Goal: Task Accomplishment & Management: Manage account settings

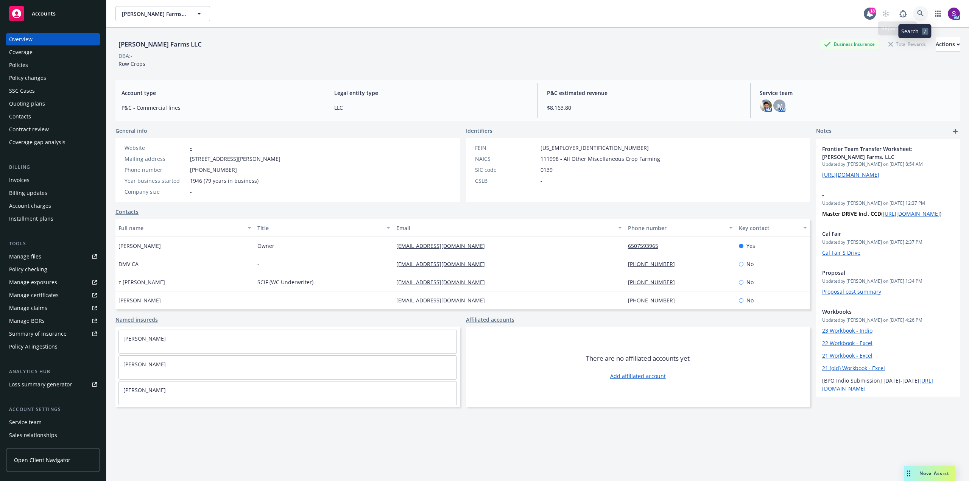
click at [917, 12] on icon at bounding box center [920, 13] width 7 height 7
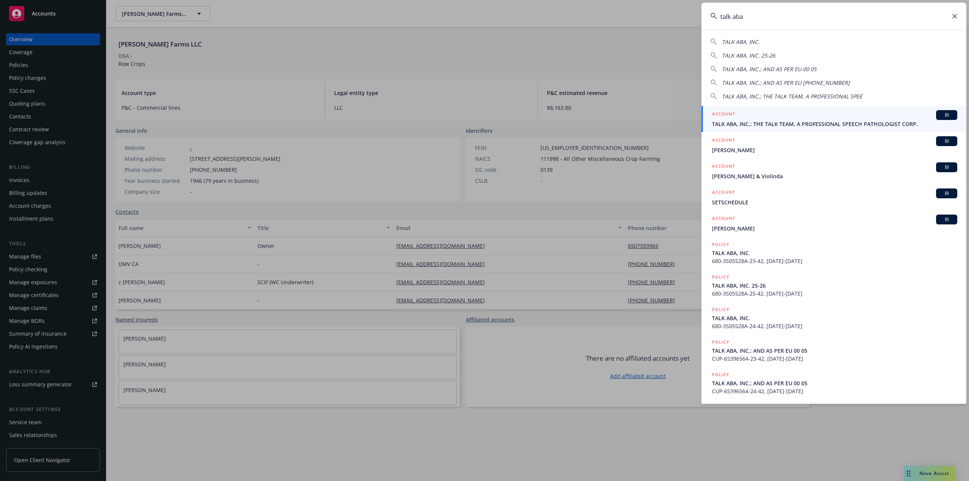
type input "talk aba"
click at [740, 119] on div "ACCOUNT BI" at bounding box center [834, 115] width 245 height 10
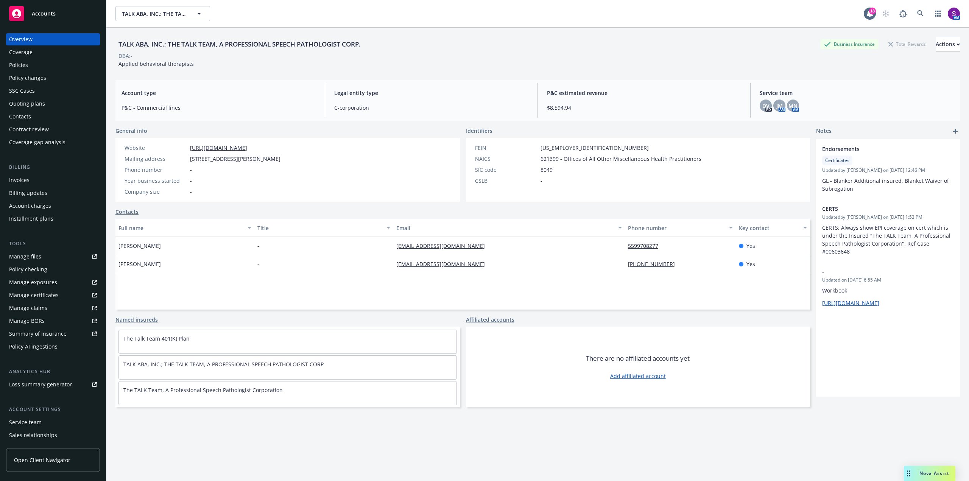
click at [32, 68] on div "Policies" at bounding box center [53, 65] width 88 height 12
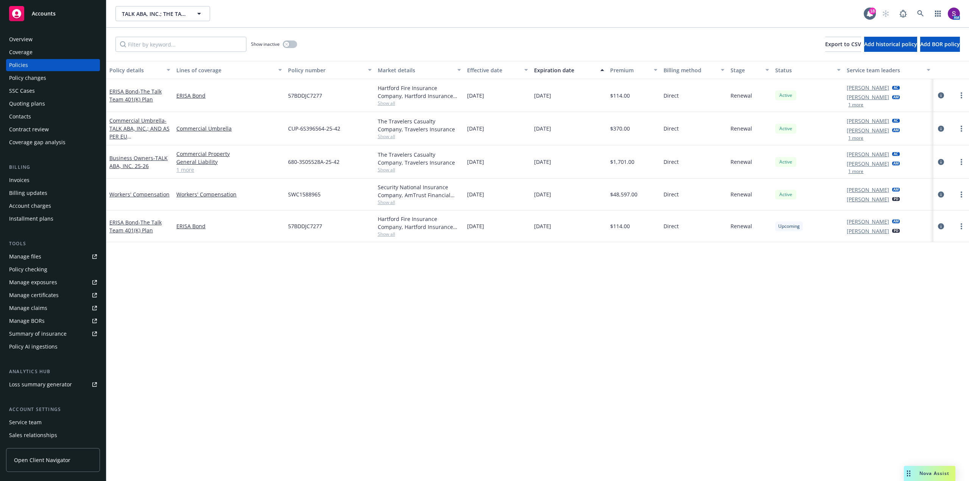
click at [36, 255] on div "Manage files" at bounding box center [25, 257] width 32 height 12
click at [918, 11] on icon at bounding box center [920, 13] width 6 height 6
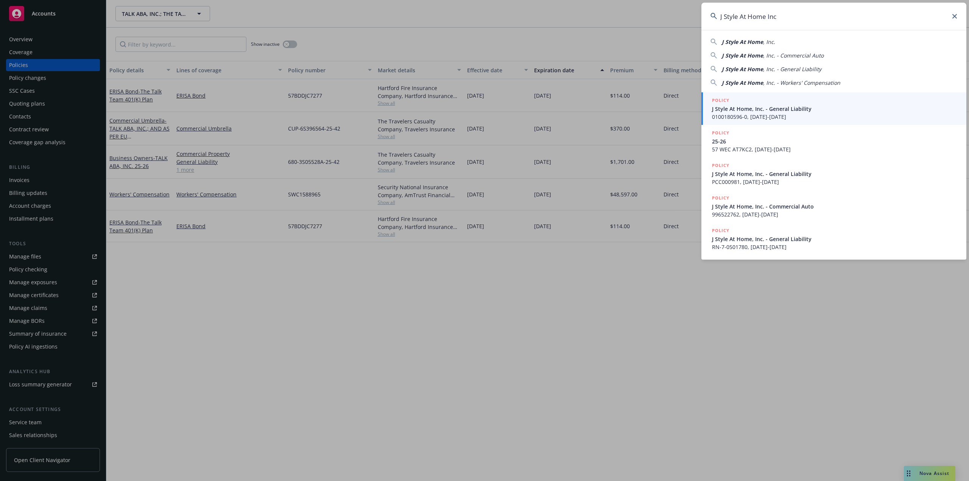
type input "J Style At Home Inc"
click at [765, 106] on span "J Style At Home, Inc. - General Liability" at bounding box center [834, 109] width 245 height 8
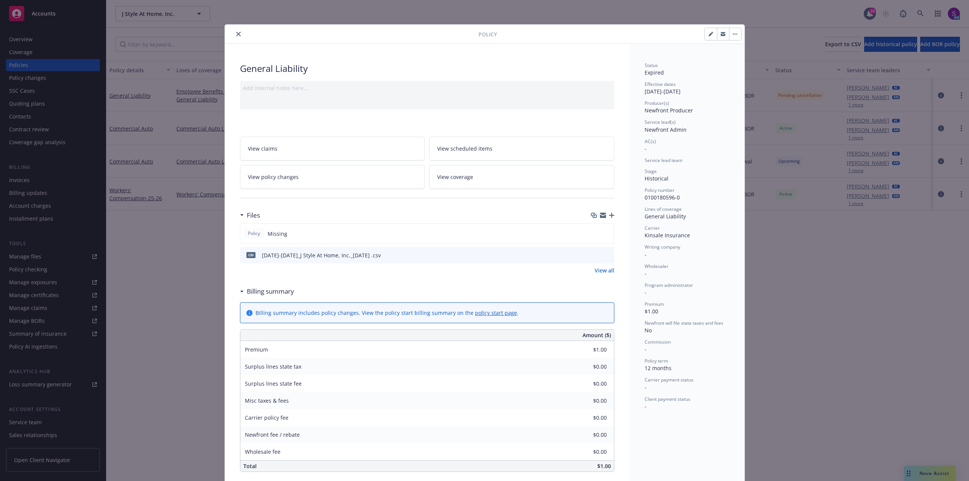
click at [237, 32] on icon "close" at bounding box center [238, 34] width 5 height 5
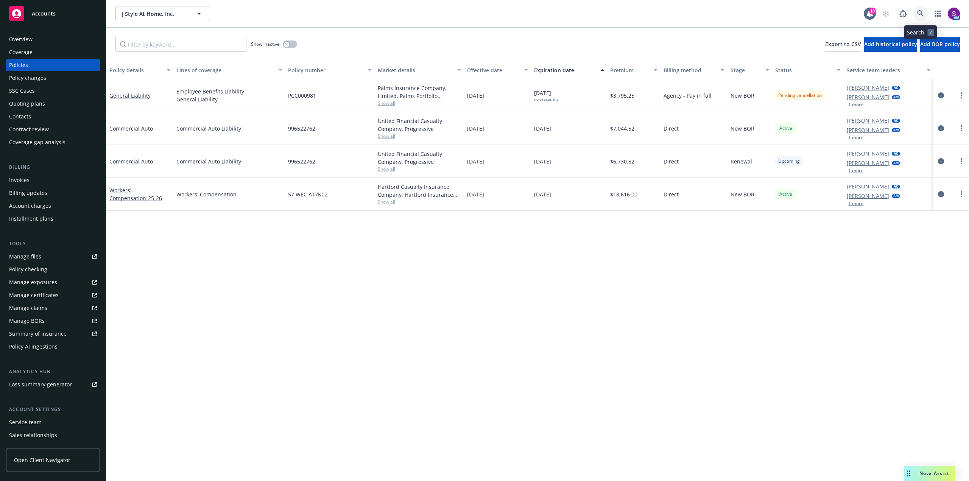
click at [924, 9] on link at bounding box center [920, 13] width 15 height 15
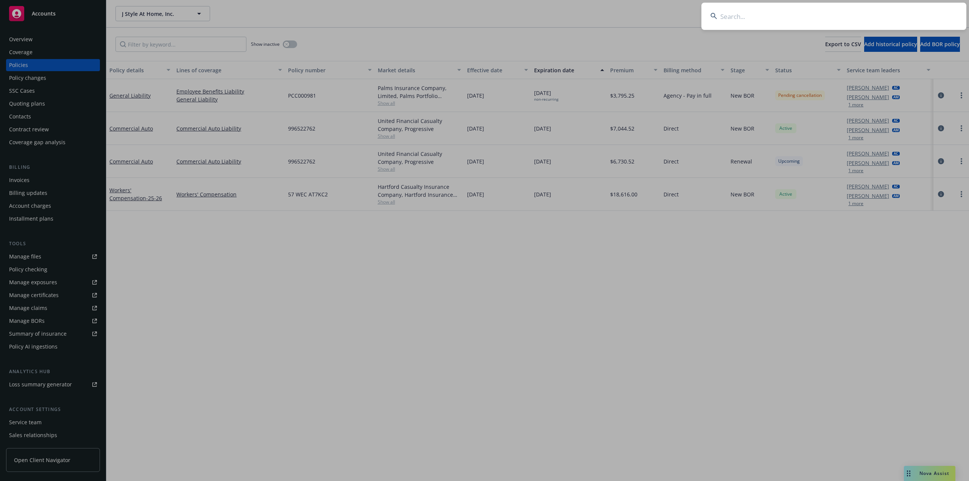
type input "Systems Technology"
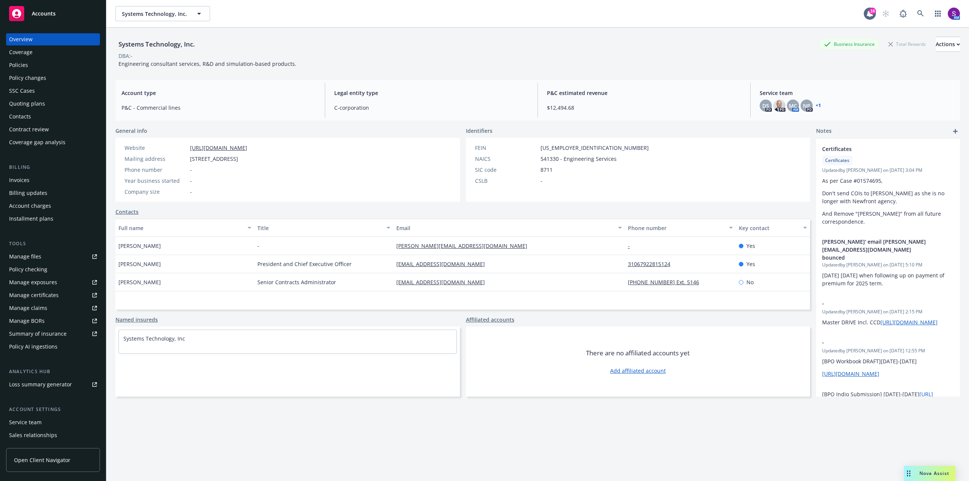
click at [18, 65] on div "Policies" at bounding box center [18, 65] width 19 height 12
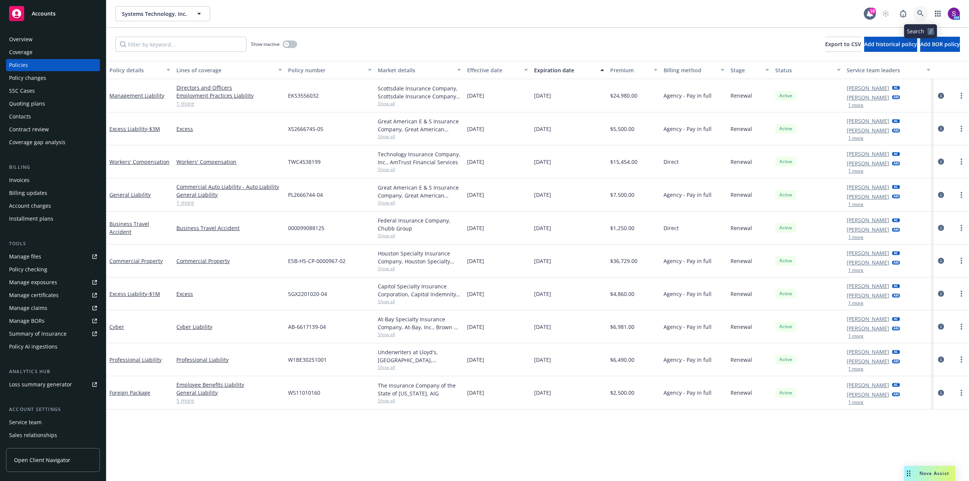
click at [926, 13] on link at bounding box center [920, 13] width 15 height 15
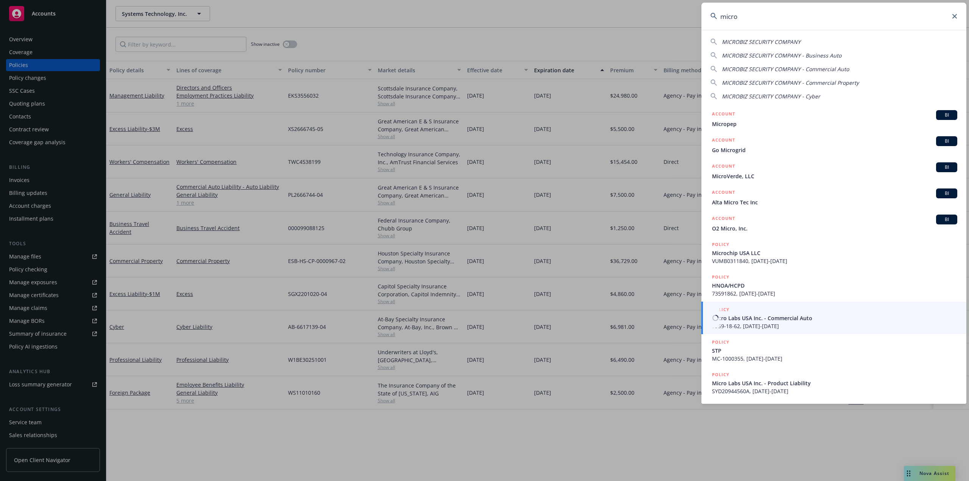
type input "micro"
click at [751, 321] on span "Micro Labs USA Inc. - Commercial Auto" at bounding box center [834, 318] width 245 height 8
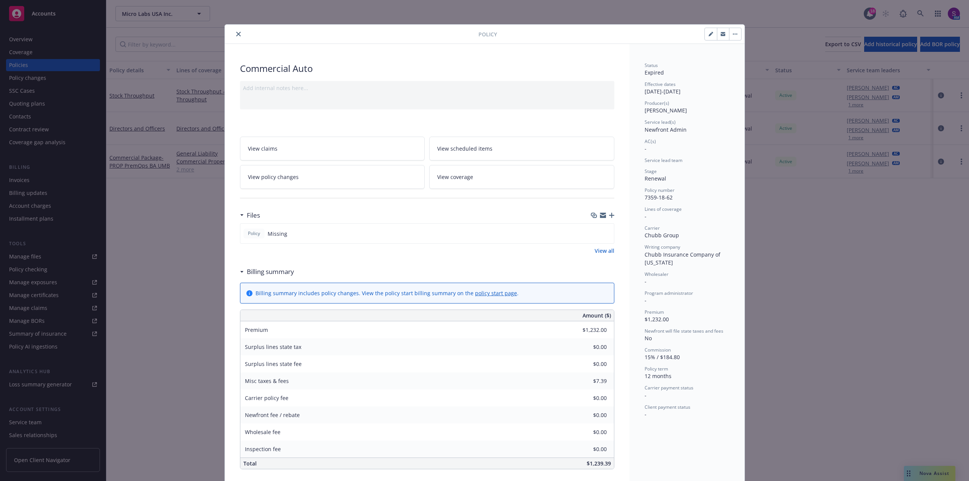
click at [236, 33] on icon "close" at bounding box center [238, 34] width 5 height 5
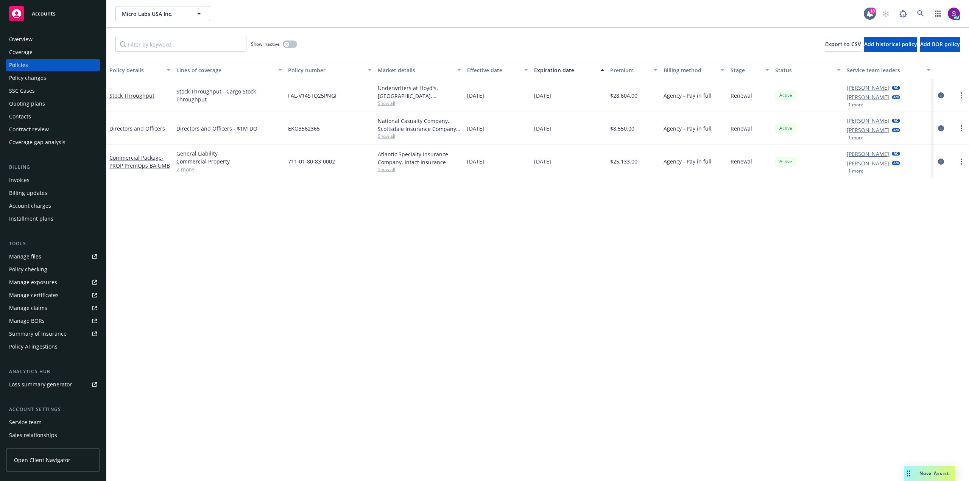
click at [26, 259] on div "Manage files" at bounding box center [25, 257] width 32 height 12
click at [42, 38] on div "Overview" at bounding box center [53, 39] width 88 height 12
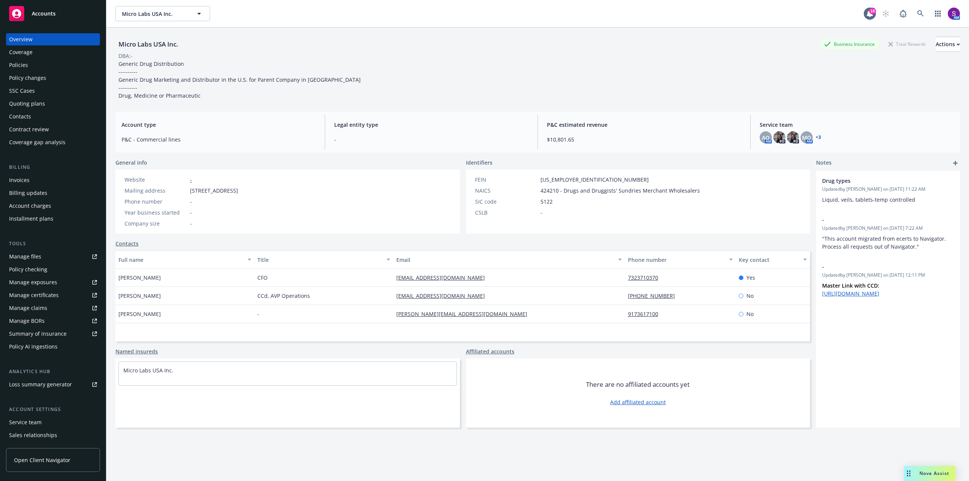
click at [24, 65] on div "Policies" at bounding box center [18, 65] width 19 height 12
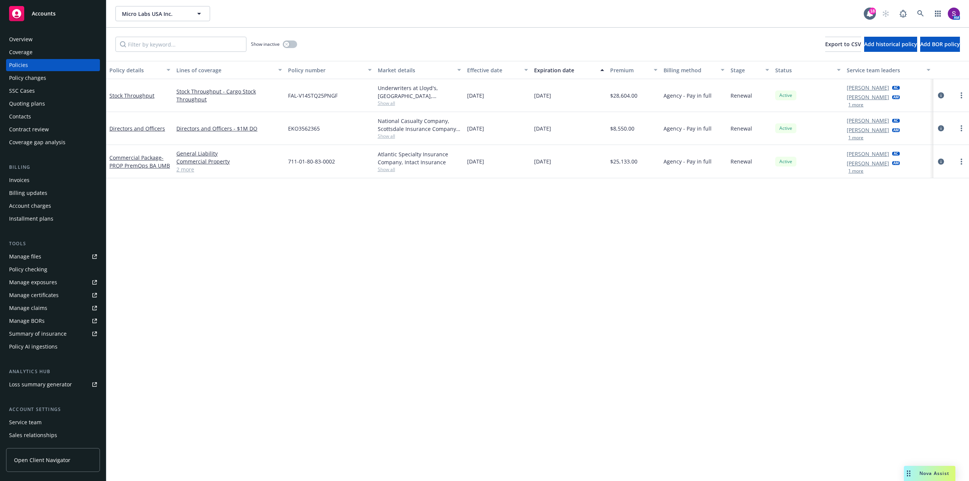
click at [31, 36] on div "Overview" at bounding box center [20, 39] width 23 height 12
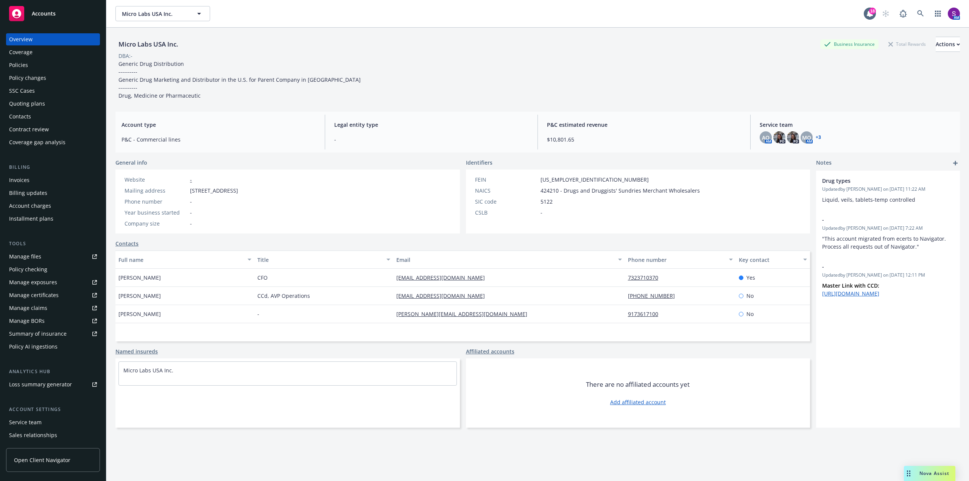
click at [31, 257] on div "Manage files" at bounding box center [25, 257] width 32 height 12
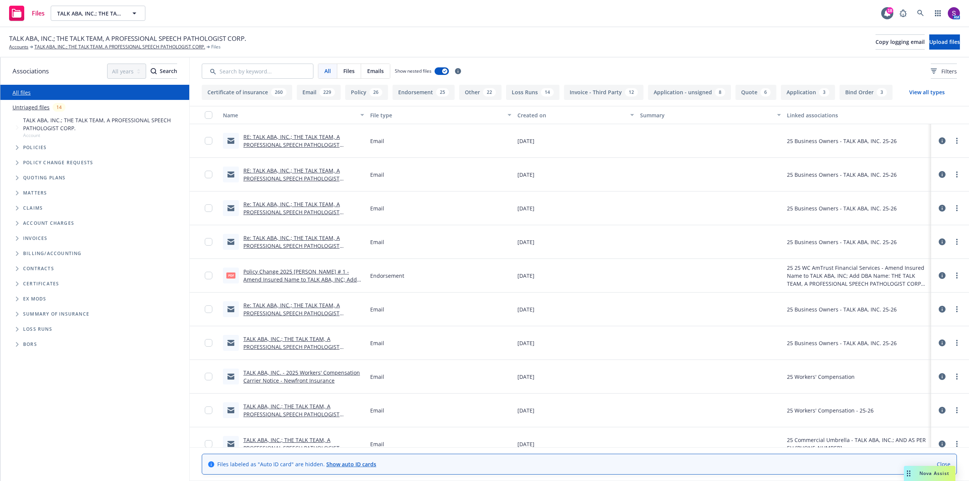
click at [302, 272] on link "Policy Change 2025 WC ENDT # 1 - Amend Insured Name to TALK ABA, INC; Add DBA N…" at bounding box center [301, 283] width 116 height 31
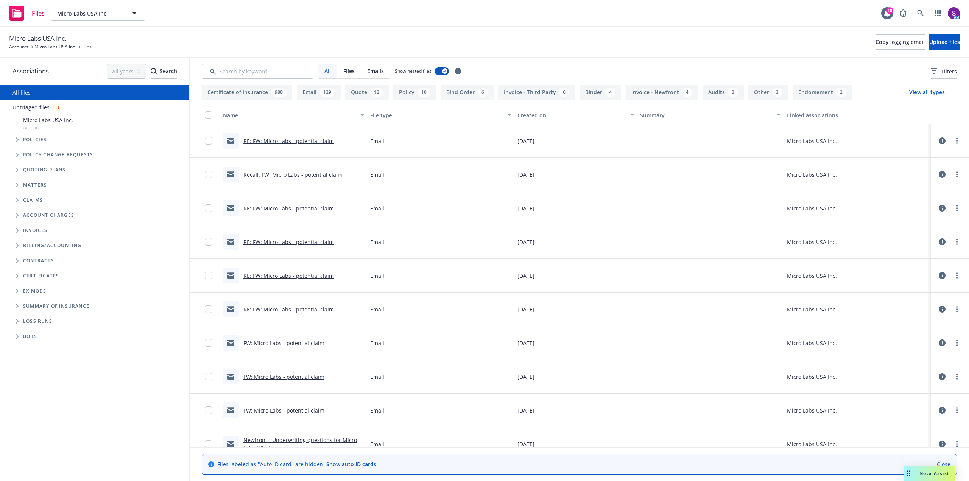
click at [295, 143] on link "RE: FW: Micro Labs - potential claim" at bounding box center [288, 140] width 90 height 7
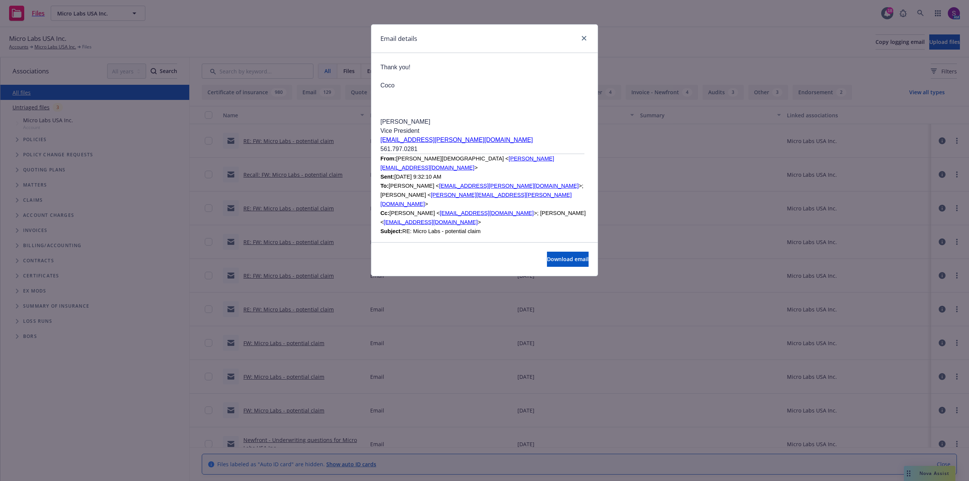
scroll to position [1741, 0]
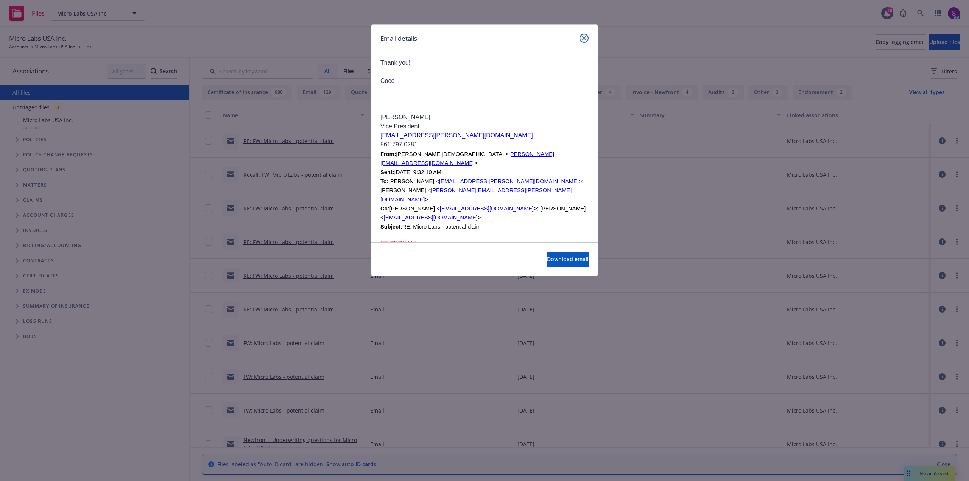
click at [586, 37] on icon "close" at bounding box center [584, 38] width 5 height 5
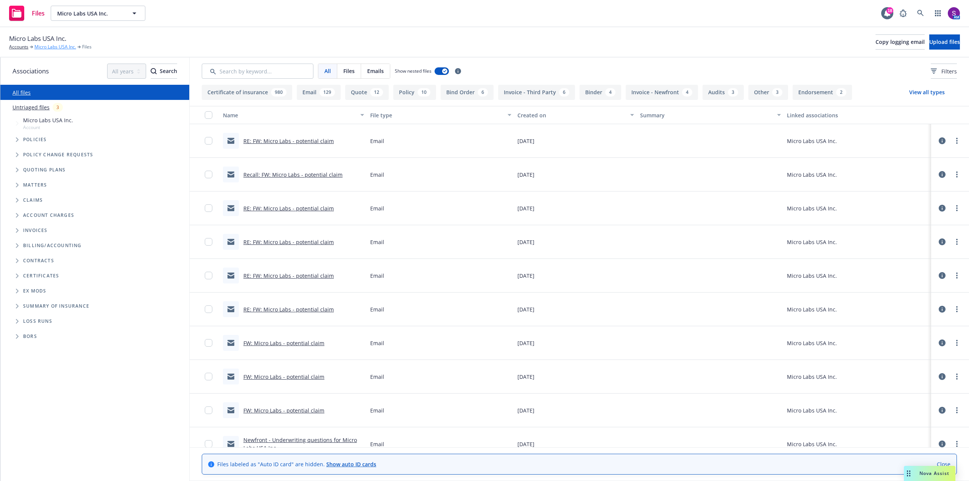
click at [53, 44] on link "Micro Labs USA Inc." at bounding box center [55, 47] width 42 height 7
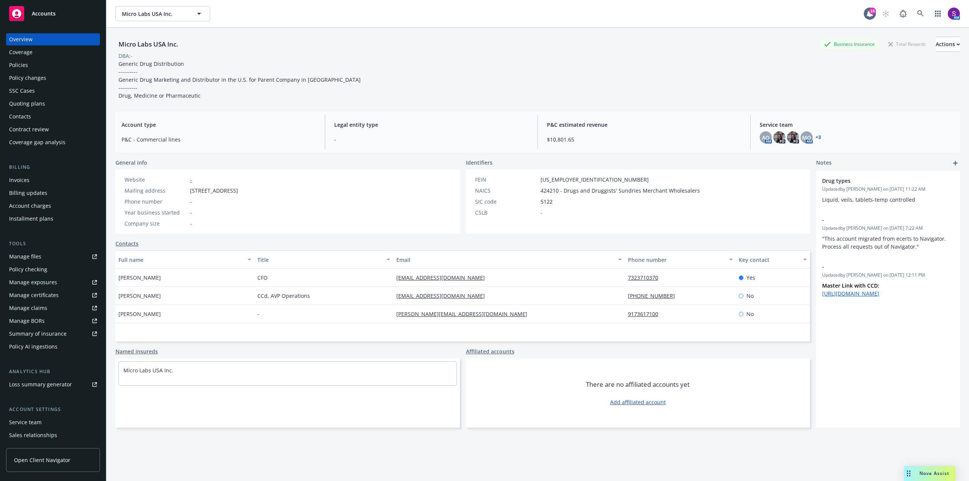
click at [19, 63] on div "Policies" at bounding box center [18, 65] width 19 height 12
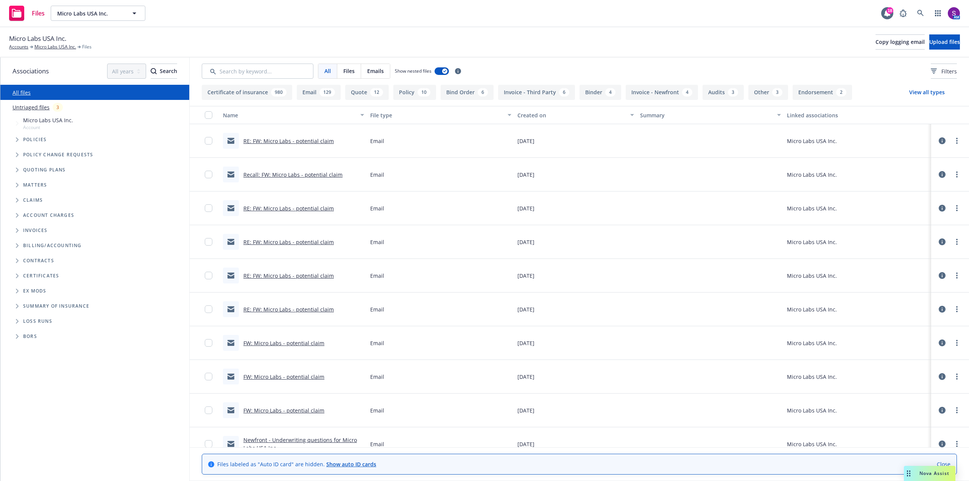
click at [294, 142] on link "RE: FW: Micro Labs - potential claim" at bounding box center [288, 140] width 90 height 7
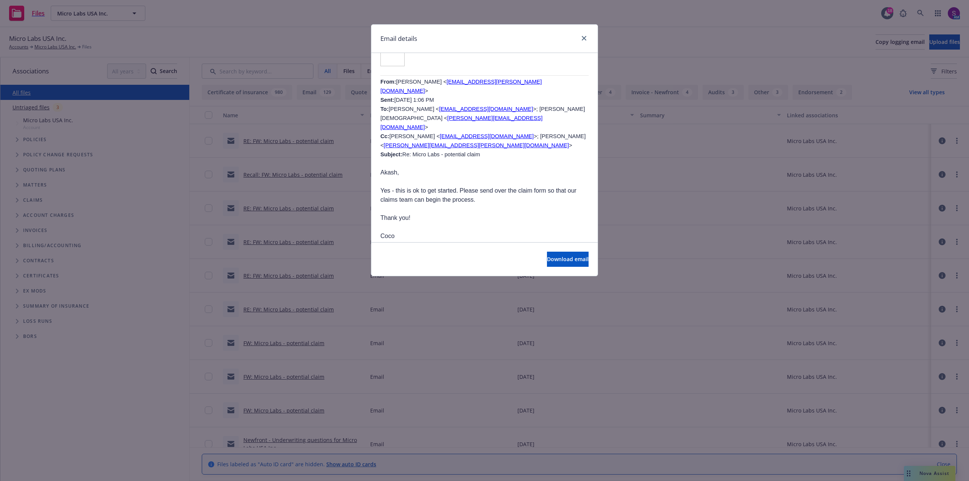
scroll to position [2195, 0]
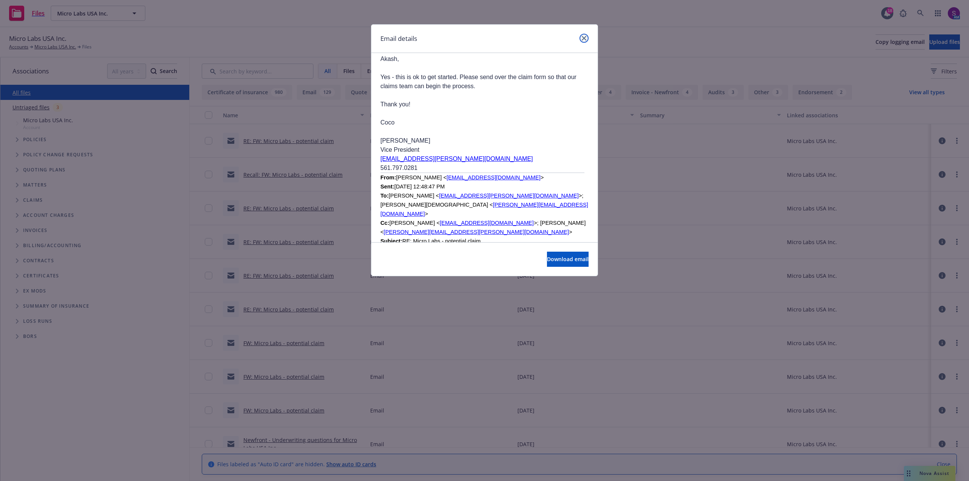
click at [583, 38] on icon "close" at bounding box center [584, 38] width 5 height 5
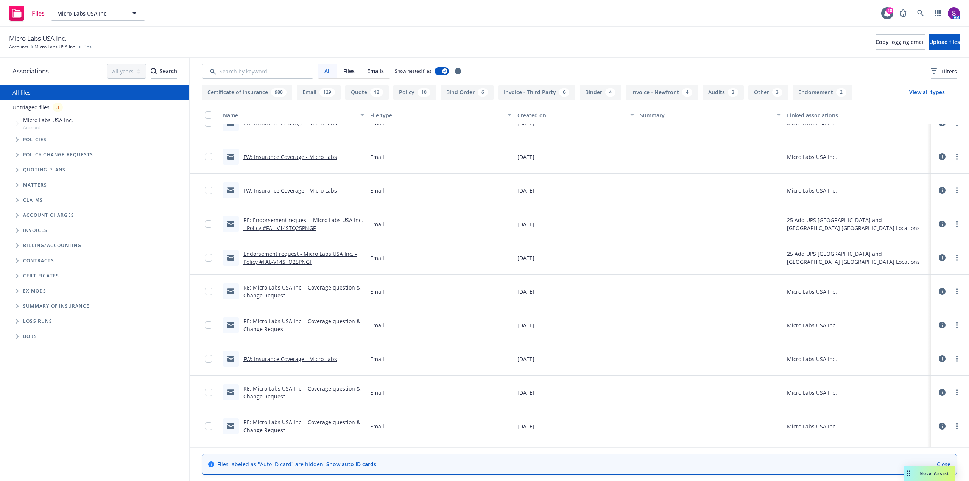
scroll to position [719, 0]
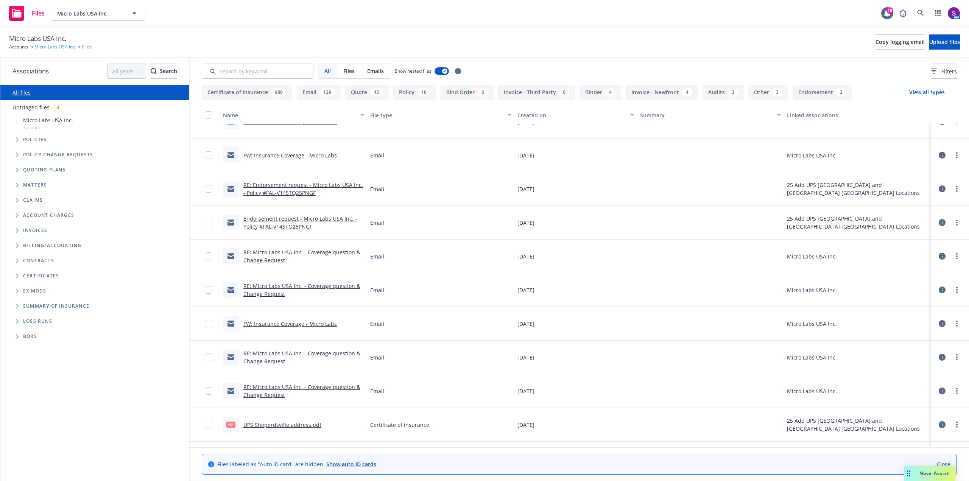
click at [48, 48] on link "Micro Labs USA Inc." at bounding box center [55, 47] width 42 height 7
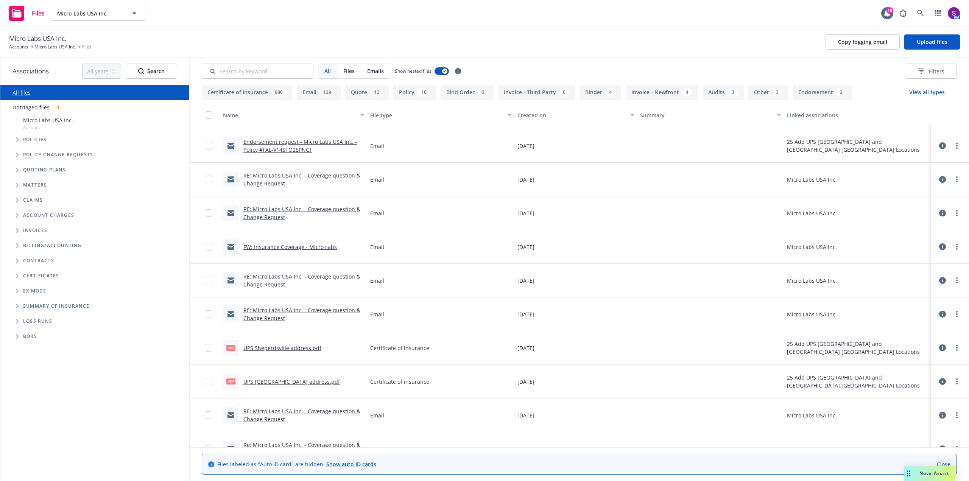
scroll to position [833, 0]
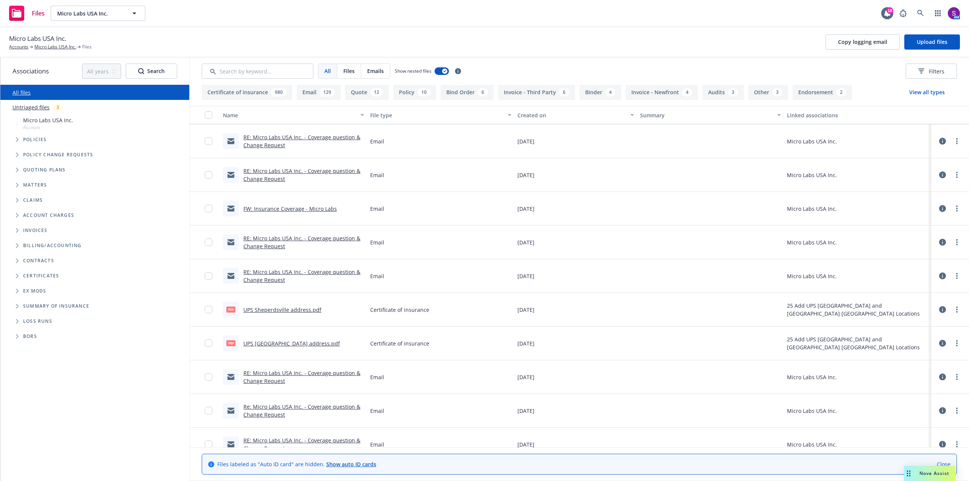
click at [282, 344] on link "UPS [GEOGRAPHIC_DATA] address.pdf" at bounding box center [291, 343] width 97 height 7
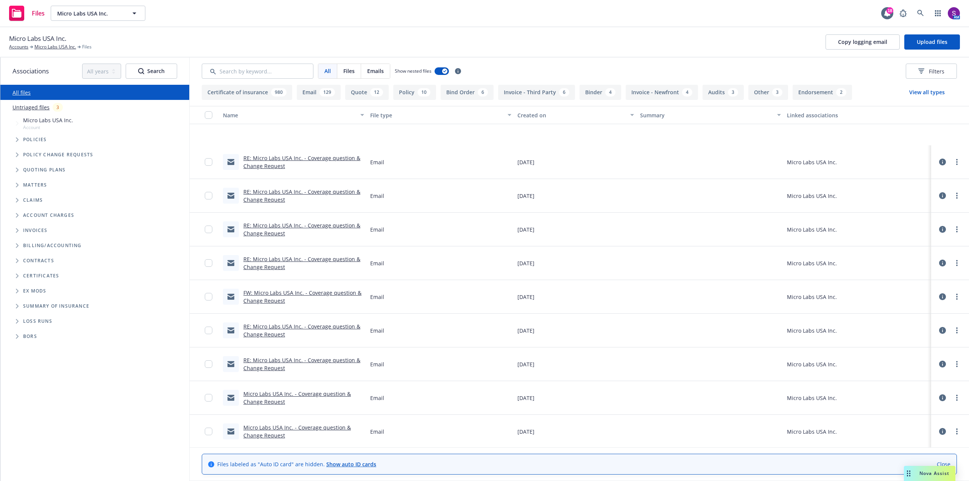
scroll to position [1325, 0]
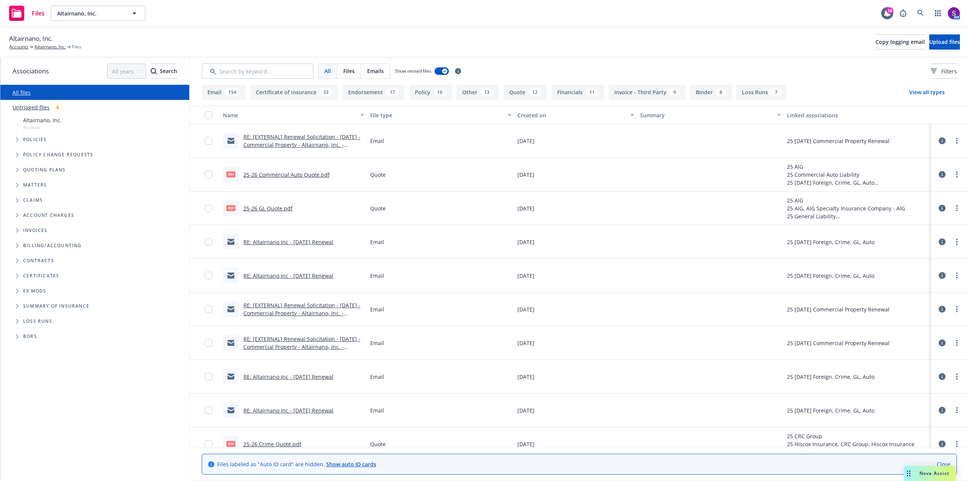
click at [263, 241] on link "RE: Altairnano Inc - [DATE] Renewal" at bounding box center [288, 241] width 90 height 7
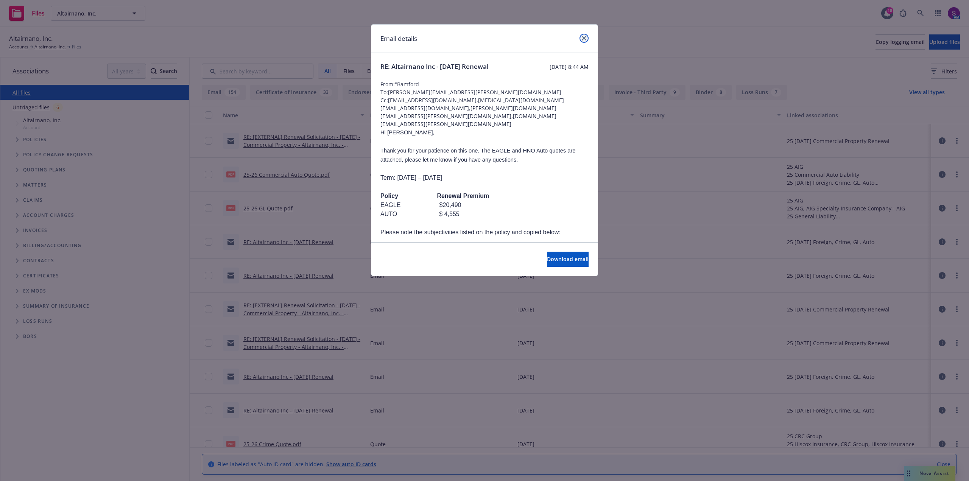
click at [586, 38] on icon "close" at bounding box center [584, 38] width 5 height 5
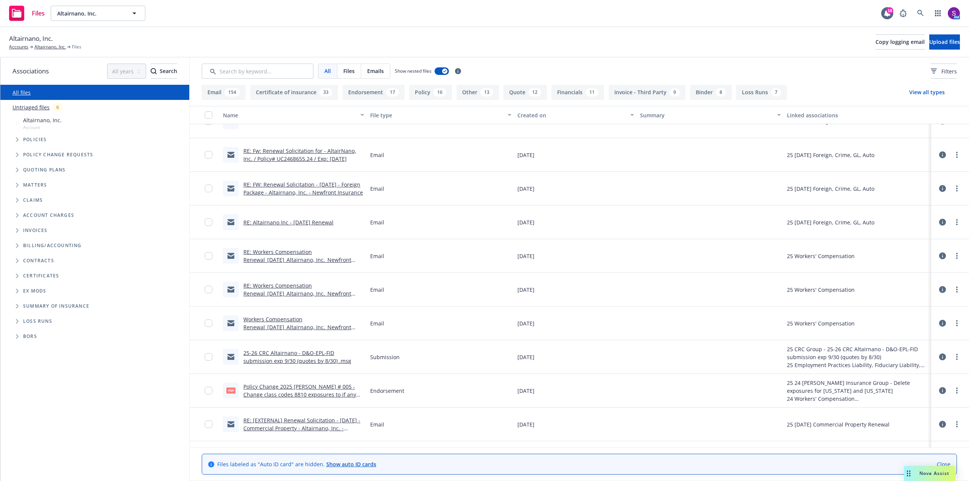
scroll to position [492, 0]
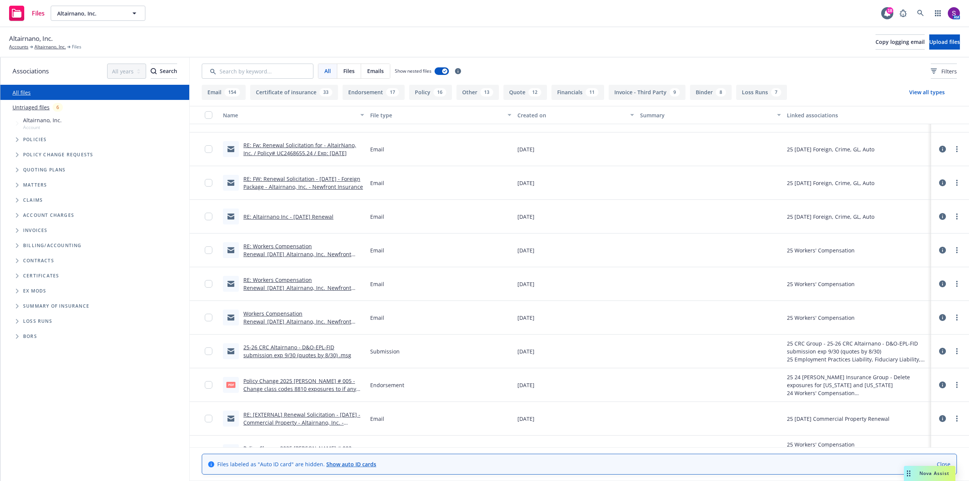
click at [302, 348] on link "25-26 CRC Altairnano - D&O-EPL-FID submission exp 9/30 (quotes by 8/30) .msg" at bounding box center [297, 351] width 108 height 15
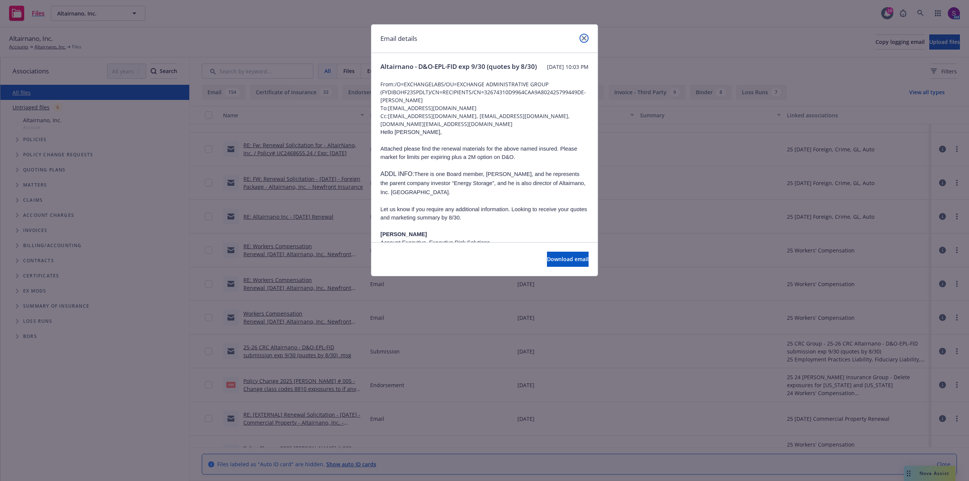
click at [585, 39] on icon "close" at bounding box center [584, 38] width 5 height 5
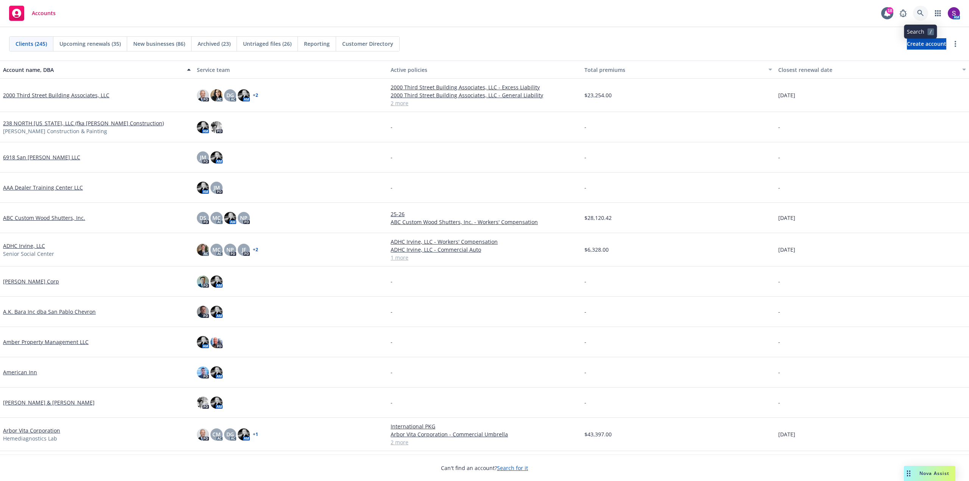
click at [922, 9] on link at bounding box center [920, 13] width 15 height 15
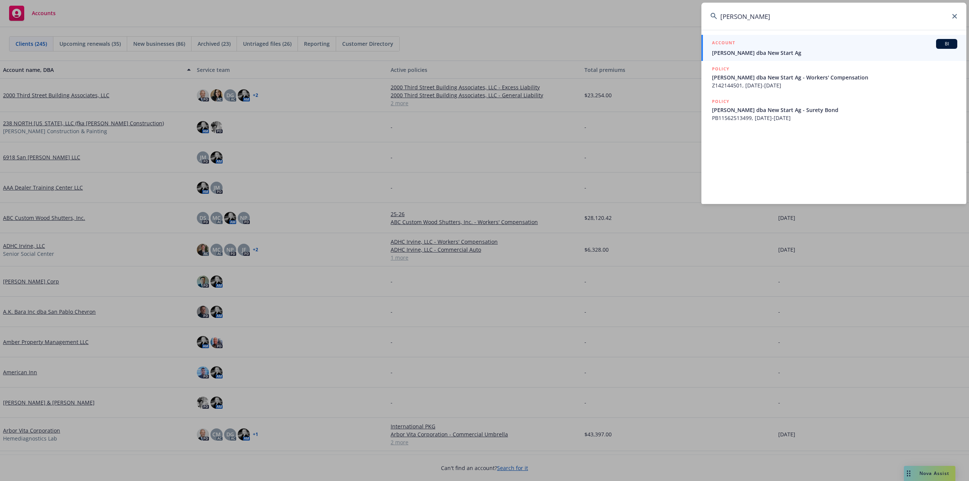
type input "[PERSON_NAME]"
click at [755, 47] on div "ACCOUNT BI" at bounding box center [834, 44] width 245 height 10
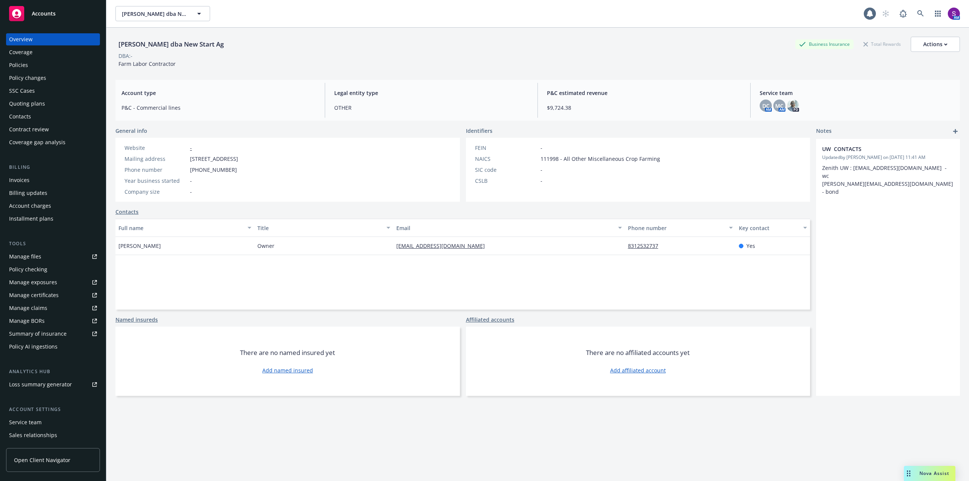
click at [25, 61] on div "Policies" at bounding box center [18, 65] width 19 height 12
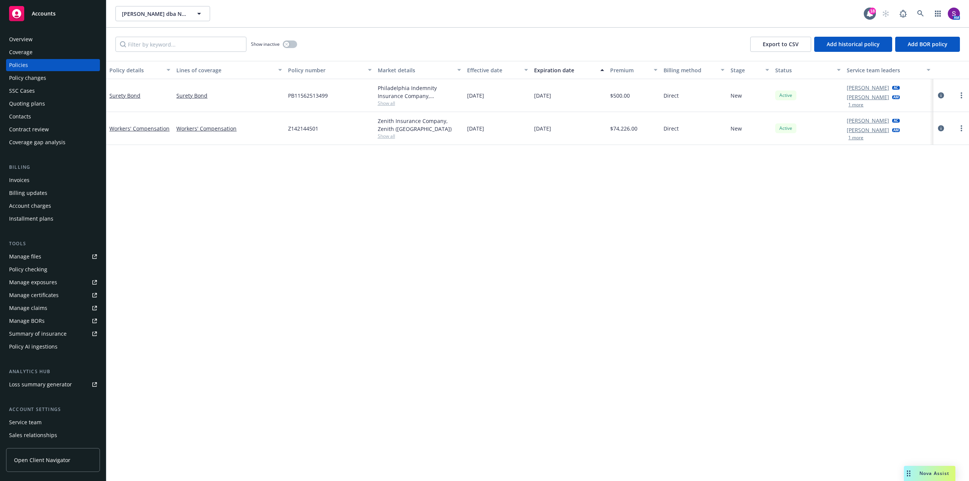
click at [25, 38] on div "Overview" at bounding box center [20, 39] width 23 height 12
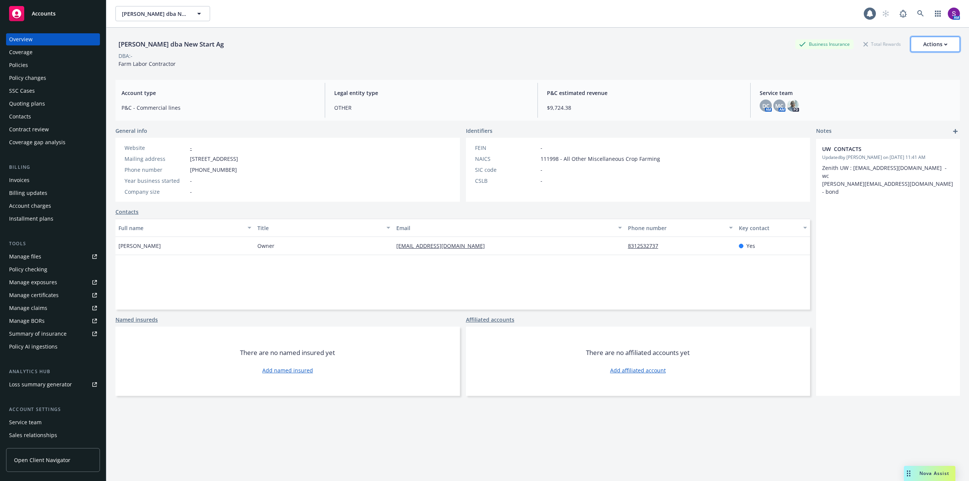
click at [939, 50] on div "Actions" at bounding box center [935, 44] width 24 height 14
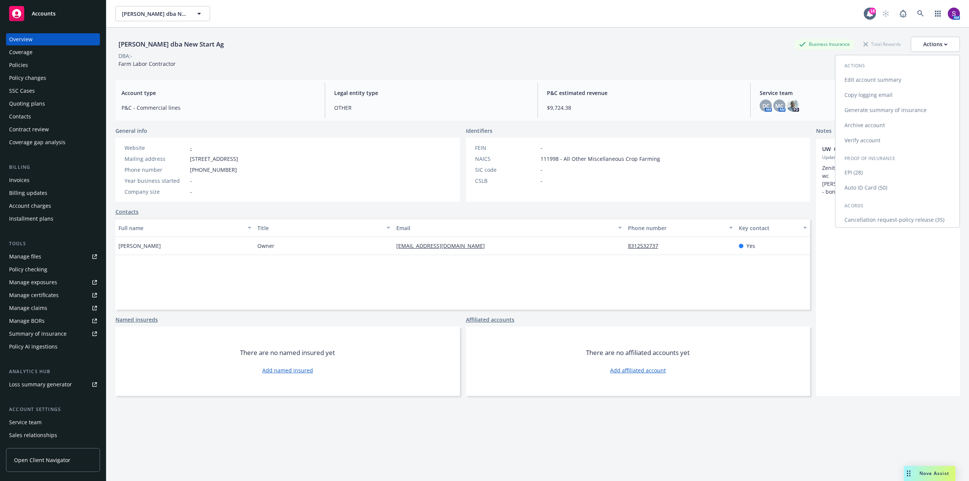
click at [895, 95] on link "Copy logging email" at bounding box center [897, 94] width 124 height 15
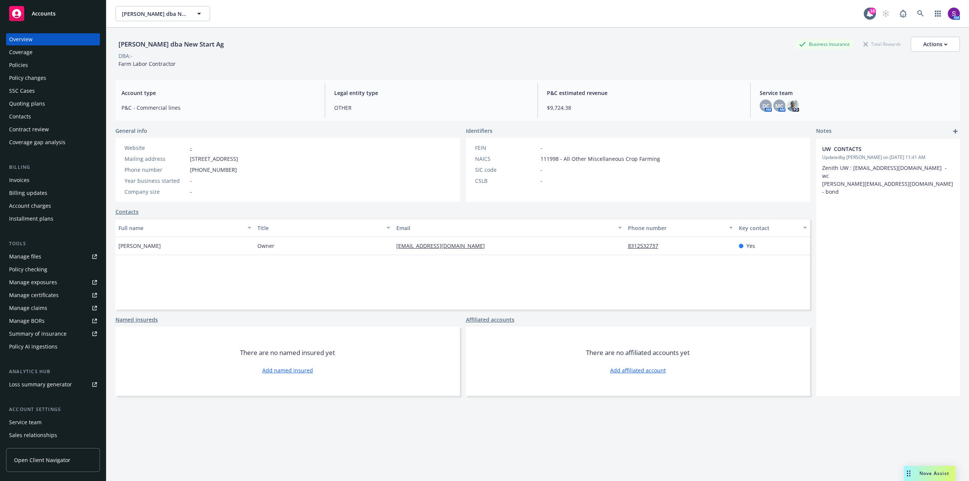
click at [59, 68] on div "Policies" at bounding box center [53, 65] width 88 height 12
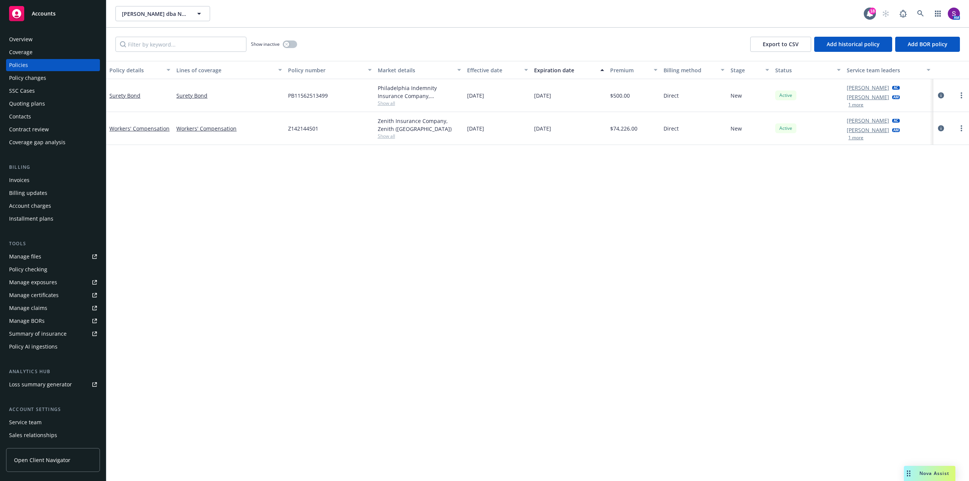
click at [42, 42] on div "Overview" at bounding box center [53, 39] width 88 height 12
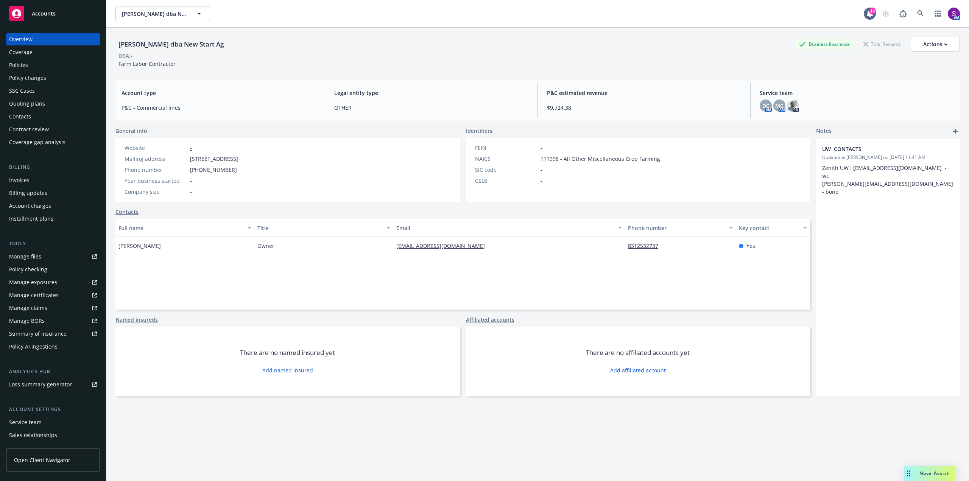
click at [34, 259] on div "Manage files" at bounding box center [25, 257] width 32 height 12
click at [40, 103] on div "Quoting plans" at bounding box center [27, 104] width 36 height 12
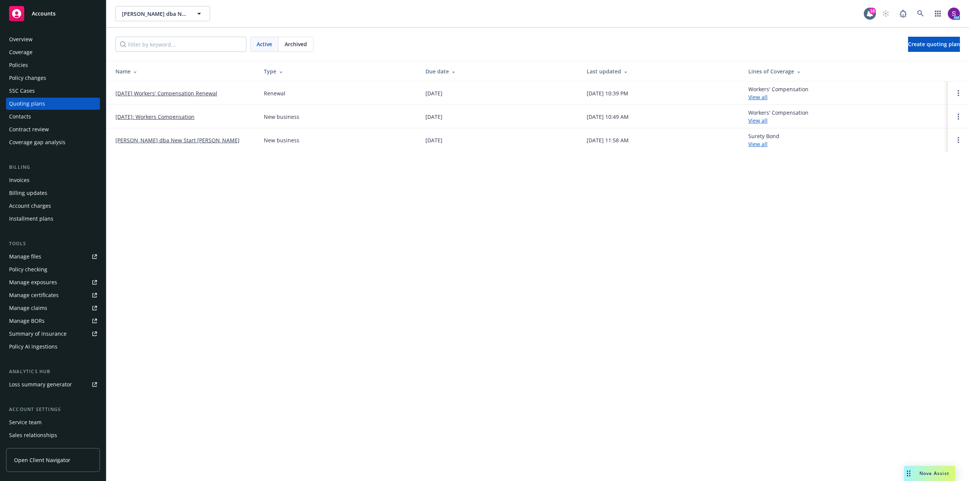
click at [45, 100] on div "Quoting plans" at bounding box center [53, 104] width 88 height 12
click at [170, 93] on link "10/05/25 Workers' Compensation Renewal" at bounding box center [166, 93] width 102 height 8
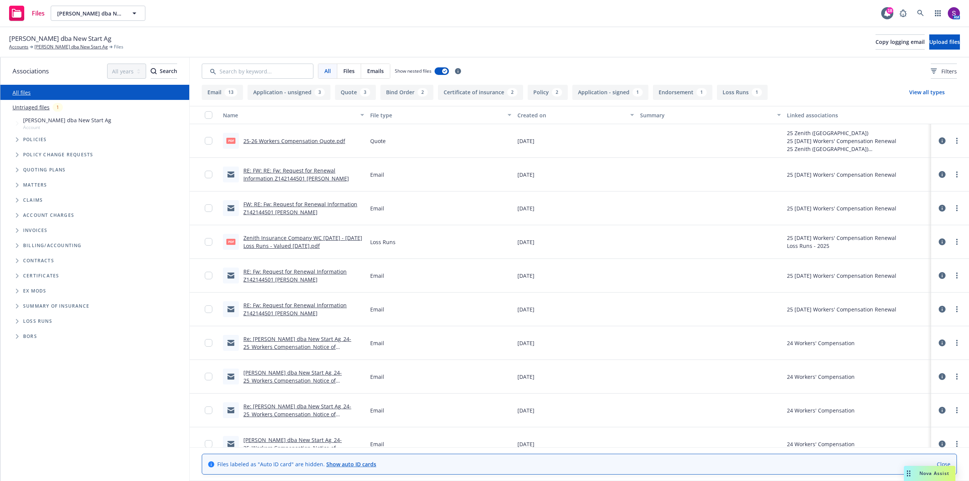
click at [313, 205] on link "FW: RE: Fw: Request for Renewal Information Z142144501 [PERSON_NAME]" at bounding box center [300, 208] width 114 height 15
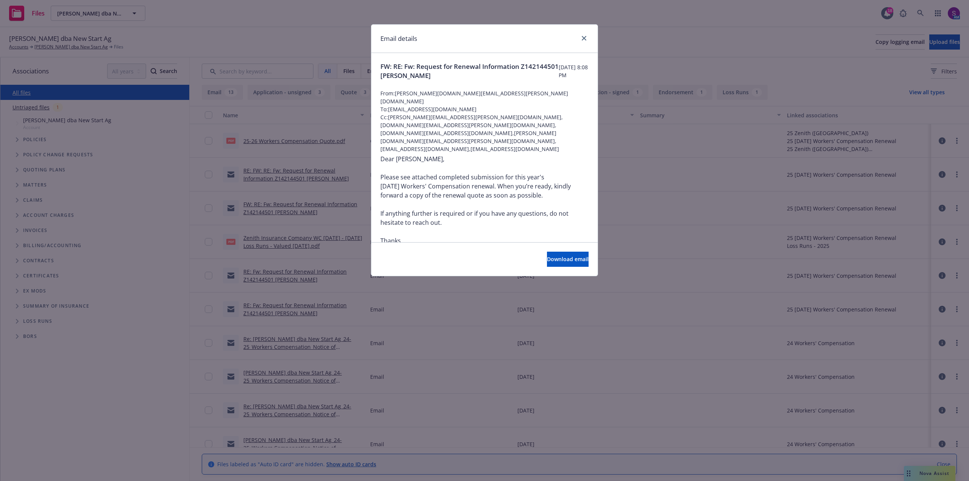
click at [282, 174] on div "Email details FW: RE: Fw: Request for Renewal Information Z142144501 [PERSON_NA…" at bounding box center [484, 240] width 969 height 481
click at [586, 37] on icon "close" at bounding box center [584, 38] width 5 height 5
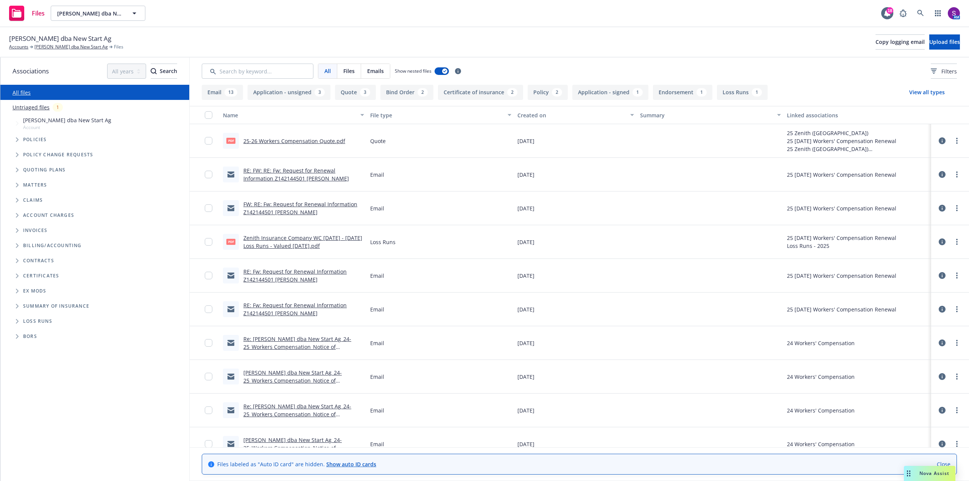
click at [937, 472] on span "Nova Assist" at bounding box center [934, 473] width 30 height 6
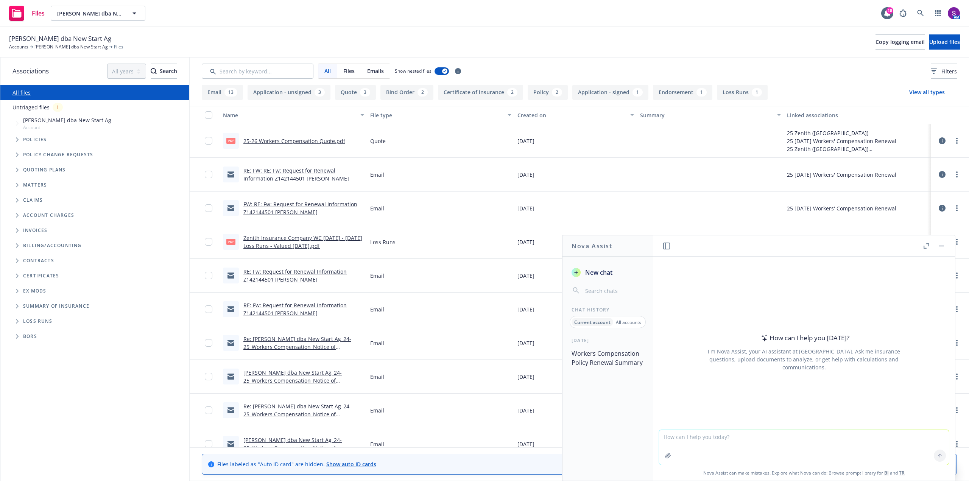
click at [595, 322] on p "Current account" at bounding box center [592, 322] width 36 height 6
click at [596, 355] on button "Workers Compensation Policy Renewal Summary" at bounding box center [607, 358] width 78 height 23
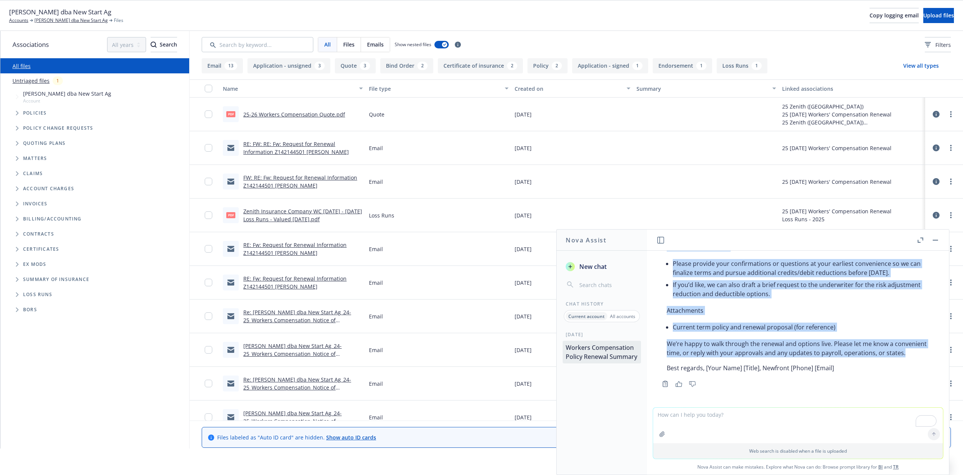
scroll to position [38, 0]
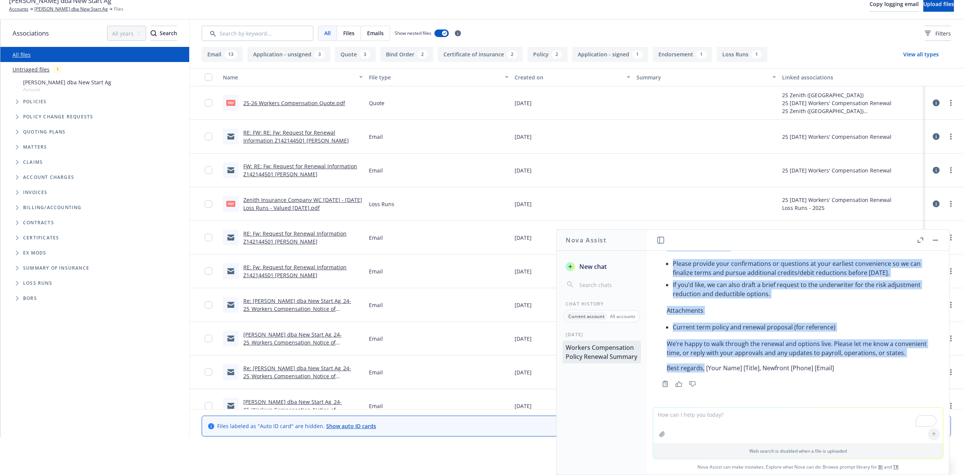
drag, startPoint x: 668, startPoint y: 326, endPoint x: 704, endPoint y: 368, distance: 55.5
click at [704, 368] on div "Subject: Workers’ Compensation Renewal Summary (10/05/2025–10/05/2026) Hi [Clie…" at bounding box center [798, 3] width 278 height 745
copy div "Hi [Client Name], We’ve reviewed your current Workers’ Compensation policy and …"
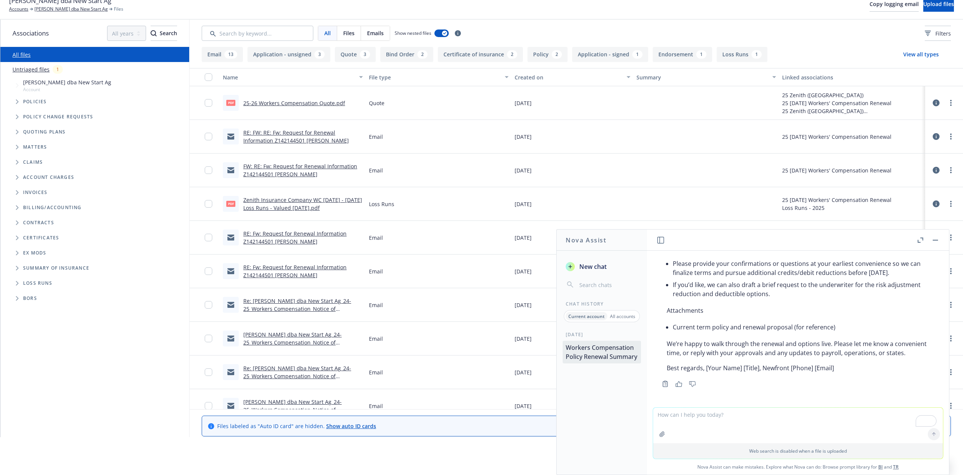
click at [677, 422] on textarea "To enrich screen reader interactions, please activate Accessibility in Grammarl…" at bounding box center [798, 426] width 290 height 36
paste textarea "Hi Mr Cherry I hope this email finds you well! We are pleased to provide you wi…"
type textarea "put this into a copy and paste email formate that is client facingHi Mr Cherry …"
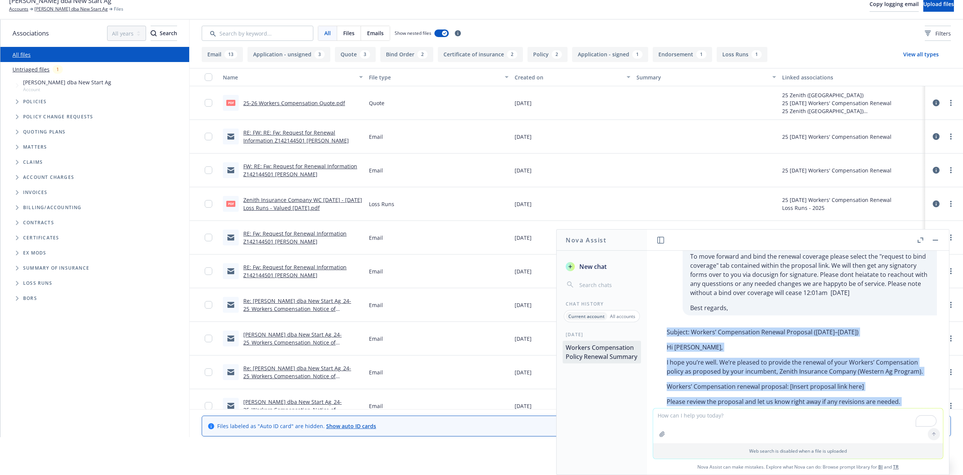
scroll to position [1701, 0]
drag, startPoint x: 660, startPoint y: 355, endPoint x: 667, endPoint y: 349, distance: 9.2
copy div "Hi Mr. Cherry, I hope you’re well. We’re pleased to provide the renewal of your…"
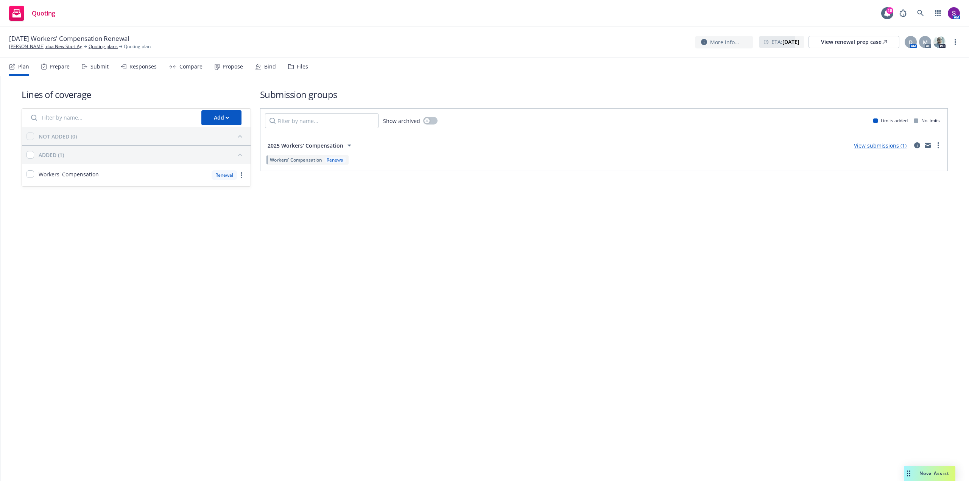
click at [229, 68] on div "Propose" at bounding box center [233, 67] width 20 height 6
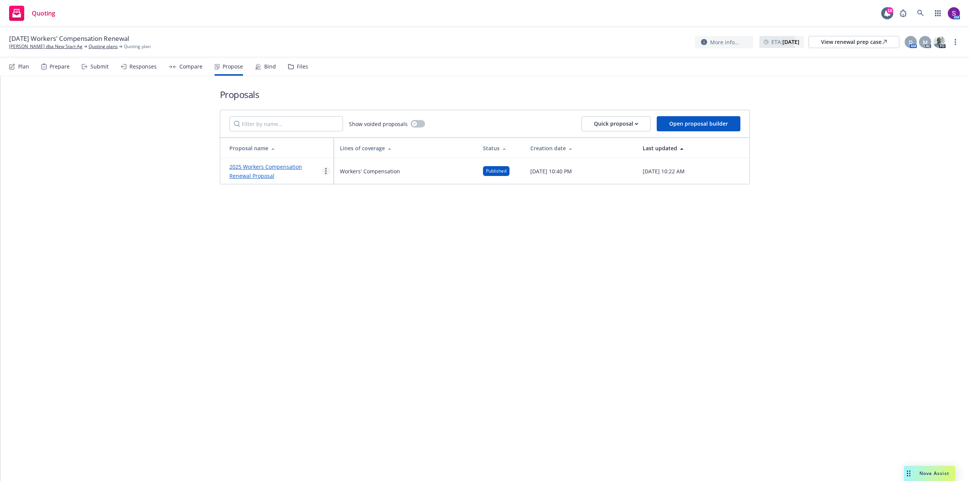
click at [325, 172] on icon "more" at bounding box center [326, 171] width 2 height 6
click at [358, 269] on link "Copy logging email" at bounding box center [355, 265] width 67 height 15
click at [327, 173] on link "more" at bounding box center [325, 171] width 9 height 9
click at [270, 167] on link "2025 Workers Compensation Renewal Proposal" at bounding box center [265, 171] width 73 height 16
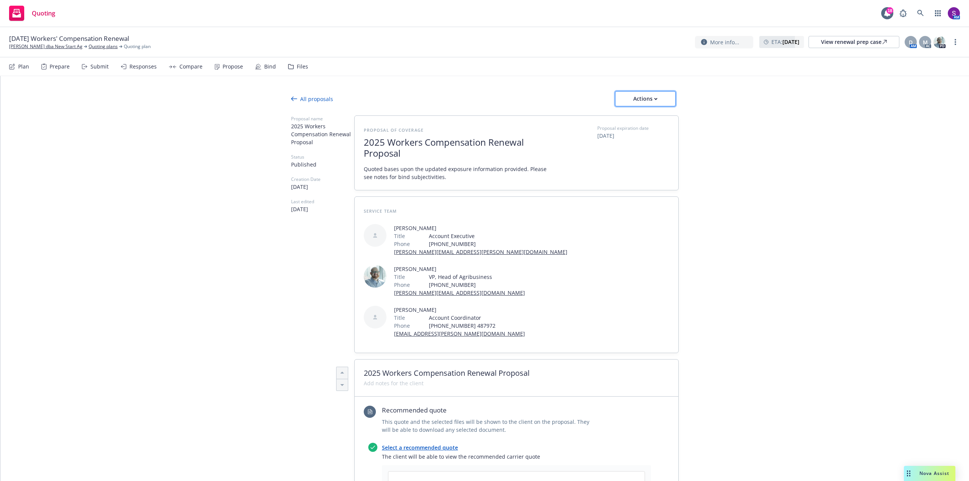
click at [641, 95] on div "Actions" at bounding box center [645, 99] width 36 height 14
click at [654, 118] on span "Copy proposal link" at bounding box center [644, 118] width 65 height 7
type textarea "x"
click at [921, 9] on link at bounding box center [920, 13] width 15 height 15
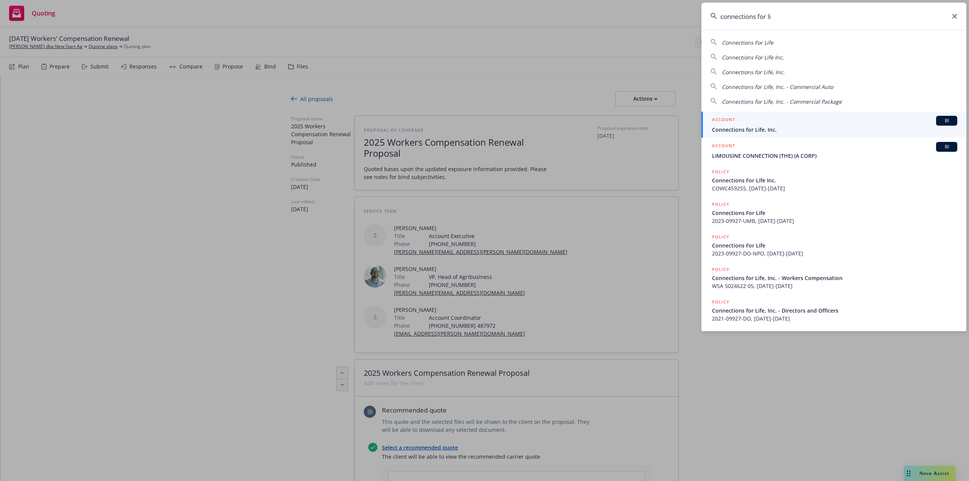
type input "connections for li"
click at [743, 124] on div "ACCOUNT BI" at bounding box center [834, 121] width 245 height 10
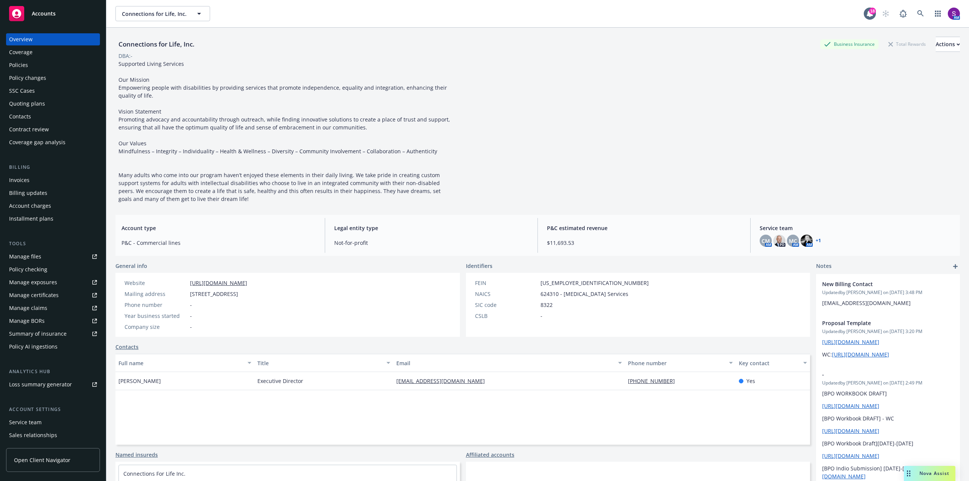
click at [37, 63] on div "Policies" at bounding box center [53, 65] width 88 height 12
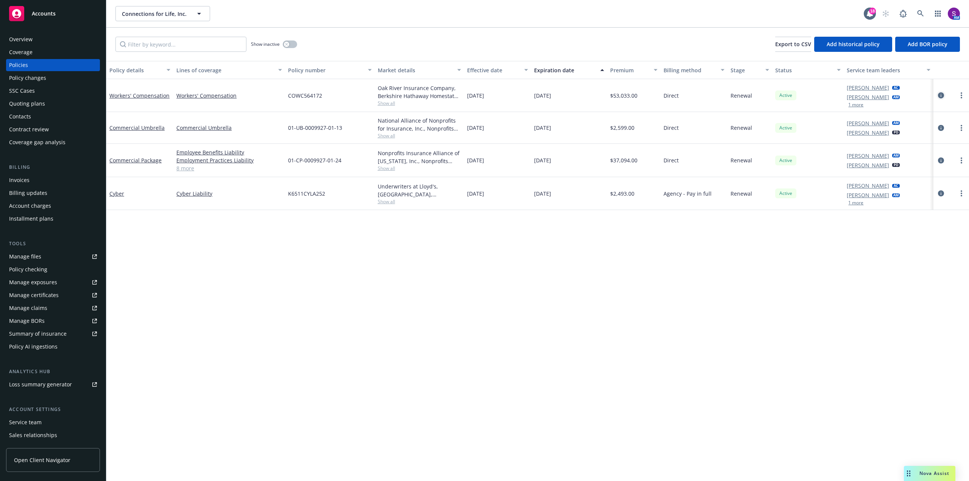
click at [942, 95] on icon "circleInformation" at bounding box center [941, 95] width 6 height 6
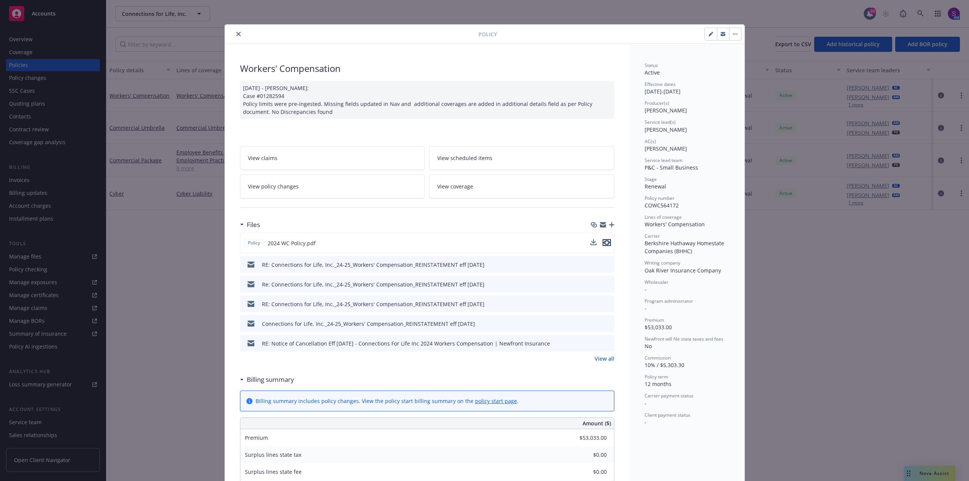
click at [607, 242] on button "preview file" at bounding box center [606, 242] width 8 height 7
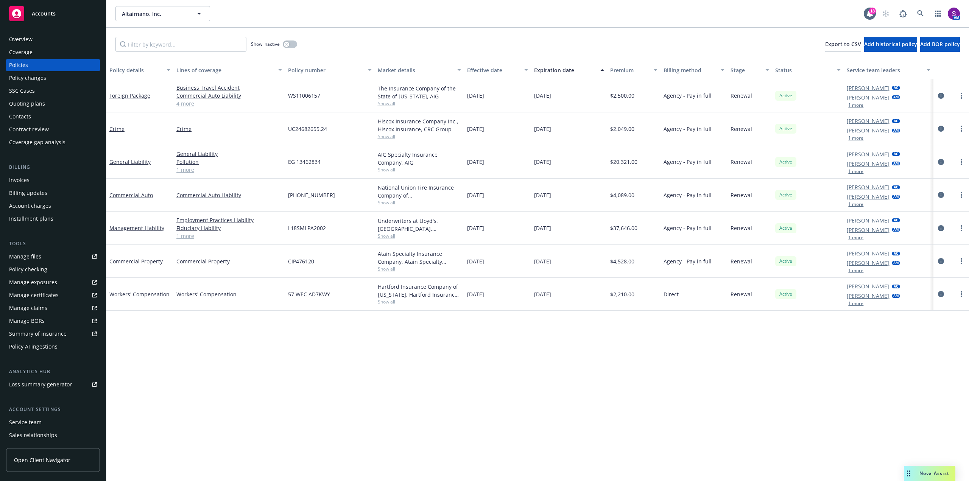
click at [859, 138] on button "1 more" at bounding box center [855, 138] width 15 height 5
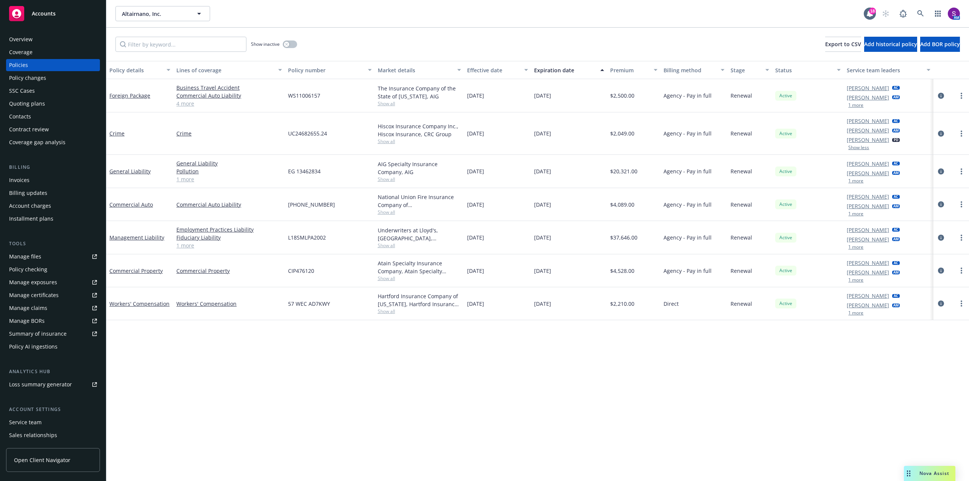
click at [183, 180] on link "1 more" at bounding box center [229, 179] width 106 height 8
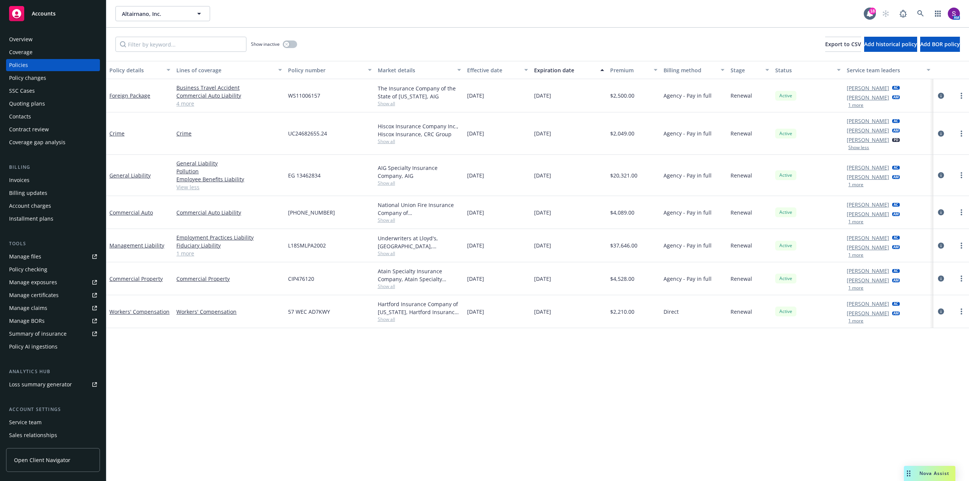
click at [189, 188] on link "View less" at bounding box center [229, 187] width 106 height 8
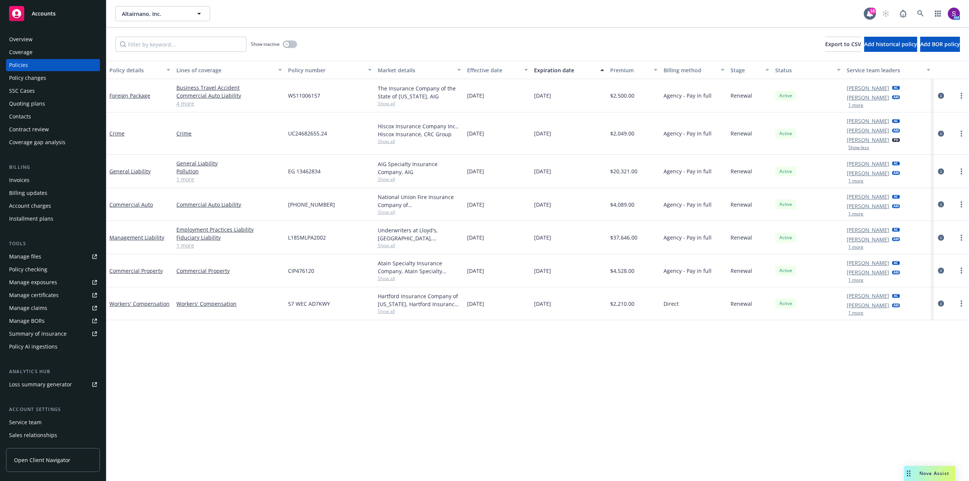
click at [189, 181] on link "1 more" at bounding box center [229, 179] width 106 height 8
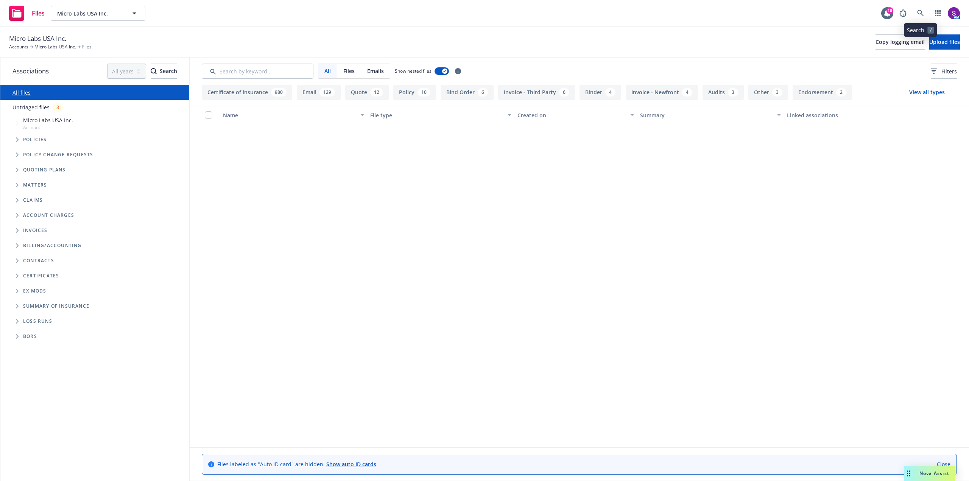
scroll to position [1325, 0]
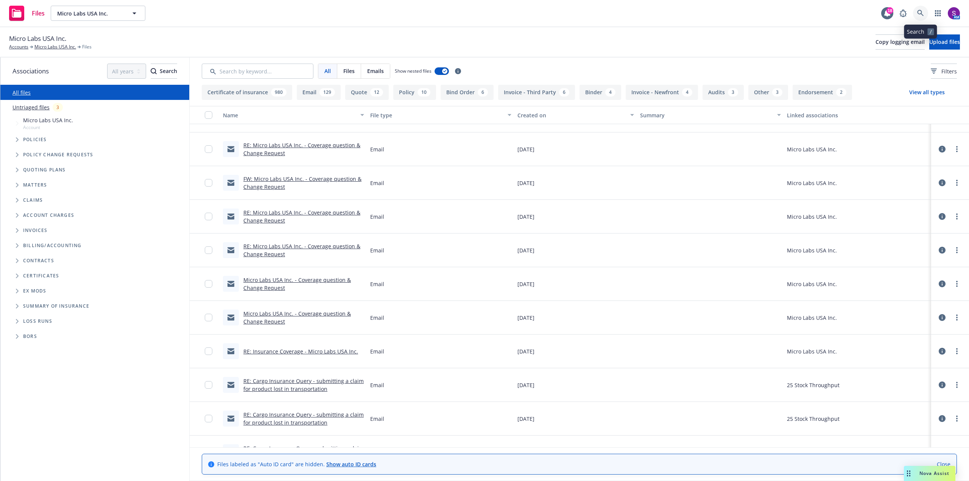
click at [923, 16] on icon at bounding box center [920, 13] width 7 height 7
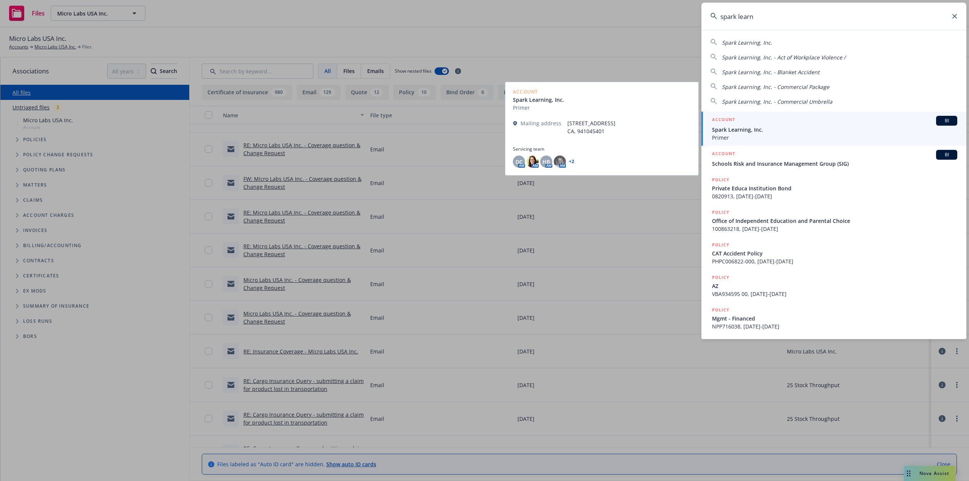
type input "spark learn"
click at [740, 129] on span "Spark Learning, Inc." at bounding box center [834, 130] width 245 height 8
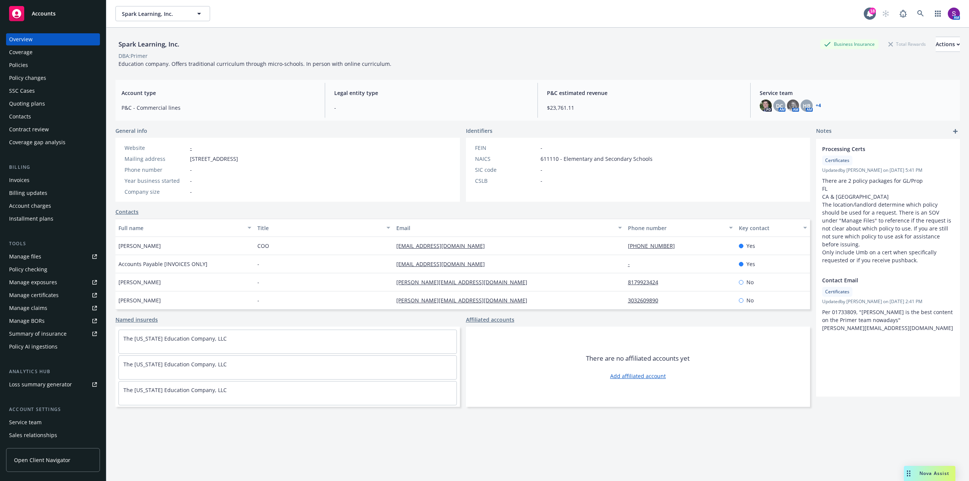
click at [30, 67] on div "Policies" at bounding box center [53, 65] width 88 height 12
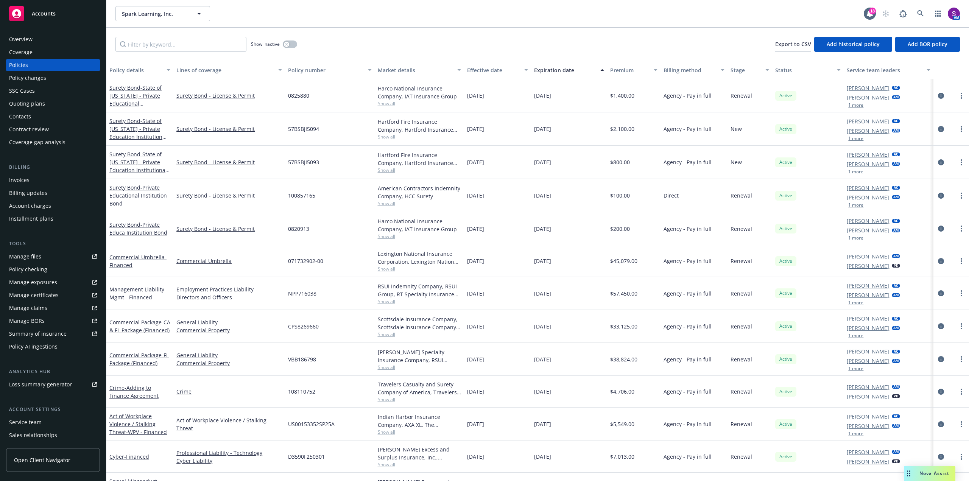
scroll to position [87, 0]
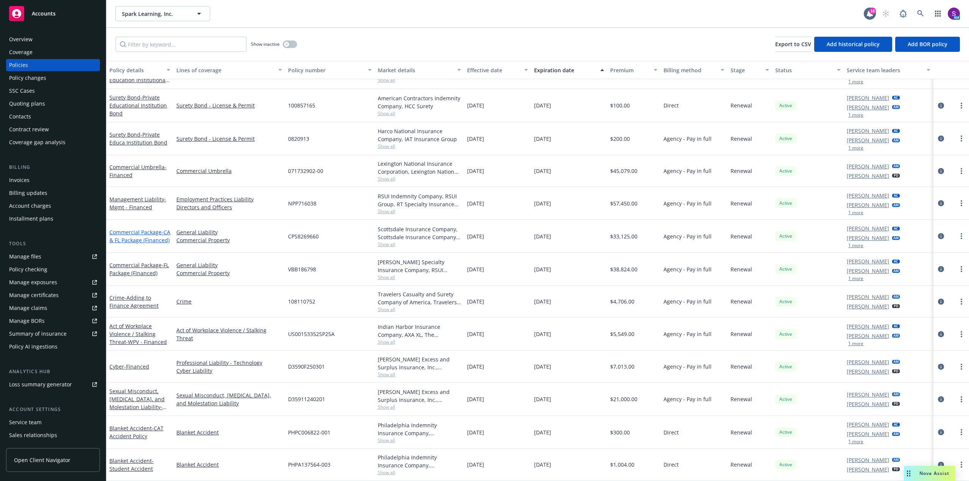
click at [128, 232] on span "- CA & FL Package (Financed)" at bounding box center [139, 236] width 61 height 15
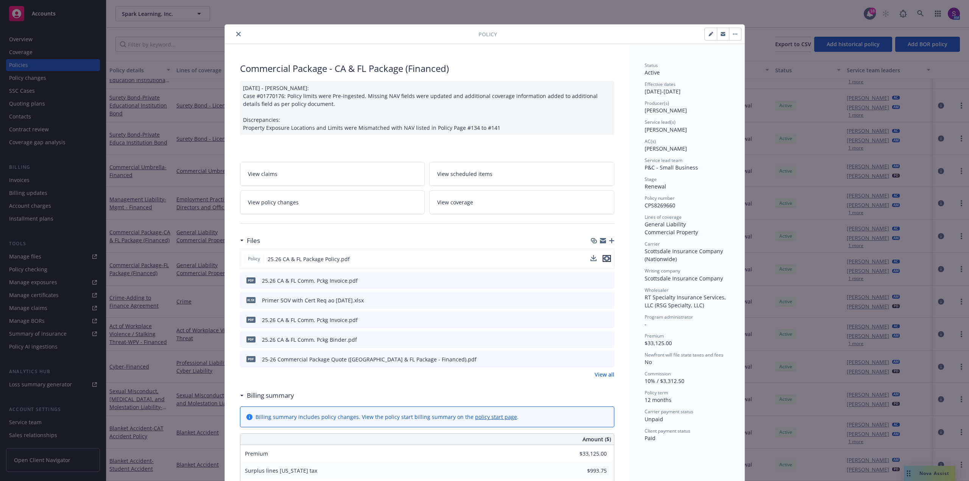
click at [604, 258] on icon "preview file" at bounding box center [606, 258] width 7 height 5
click at [236, 33] on icon "close" at bounding box center [238, 34] width 5 height 5
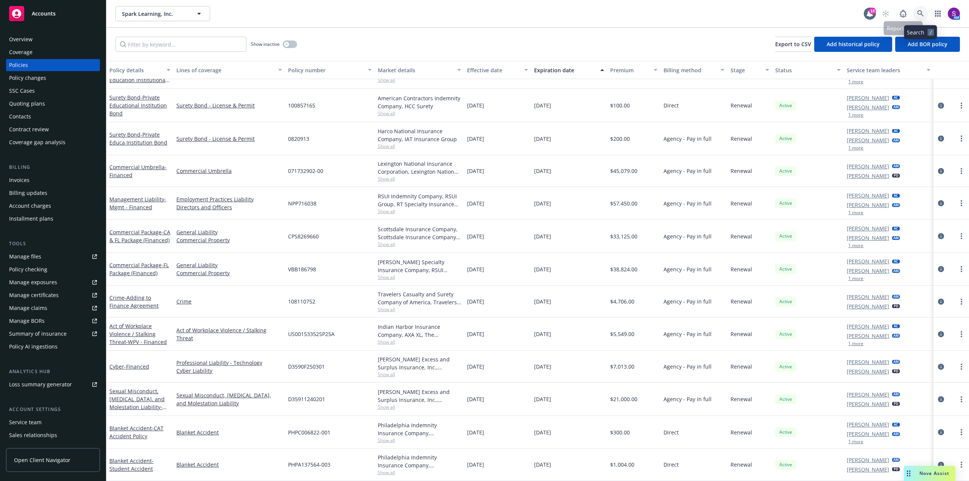
click at [921, 15] on icon at bounding box center [920, 13] width 7 height 7
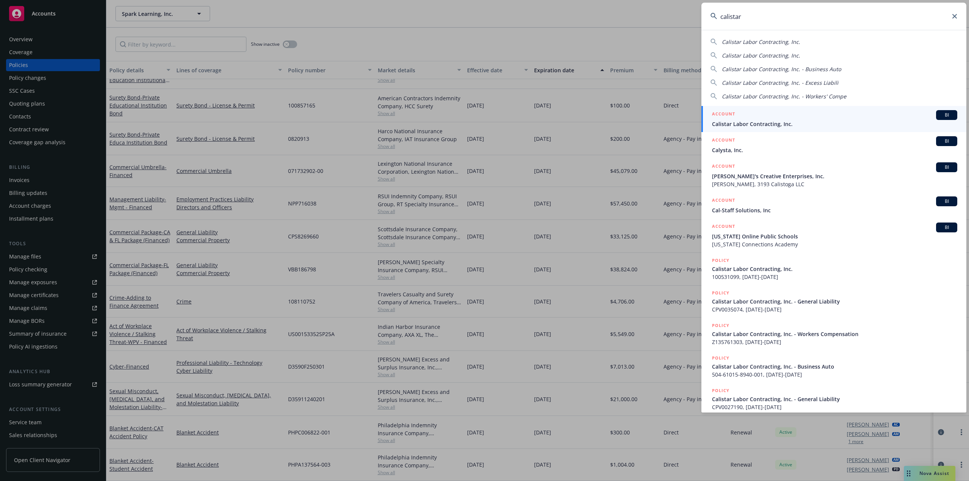
type input "calistar"
click at [746, 121] on span "Calistar Labor Contracting, Inc." at bounding box center [834, 124] width 245 height 8
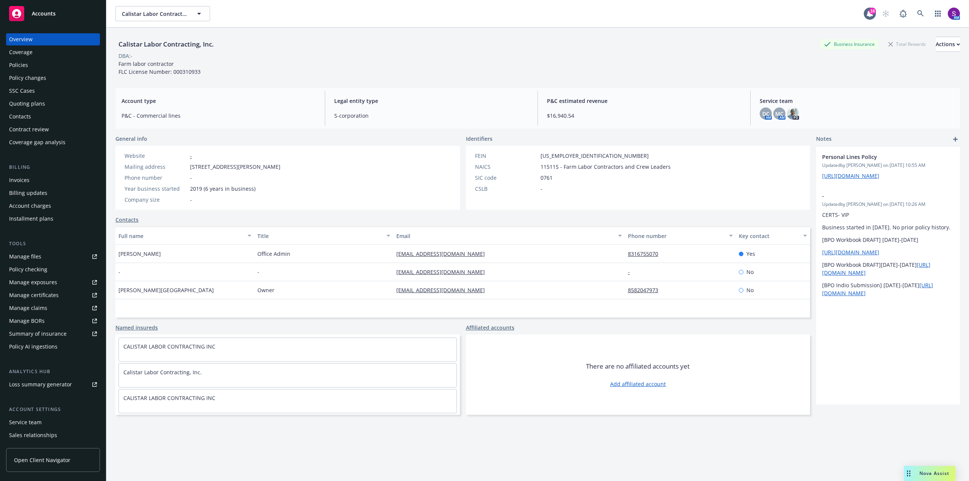
click at [43, 68] on div "Policies" at bounding box center [53, 65] width 88 height 12
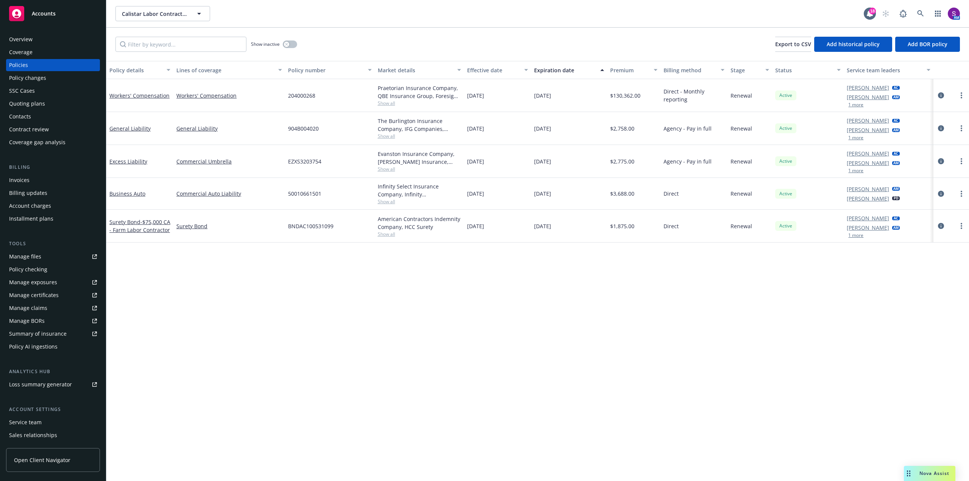
click at [35, 65] on div "Policies" at bounding box center [53, 65] width 88 height 12
click at [938, 97] on icon "circleInformation" at bounding box center [941, 95] width 6 height 6
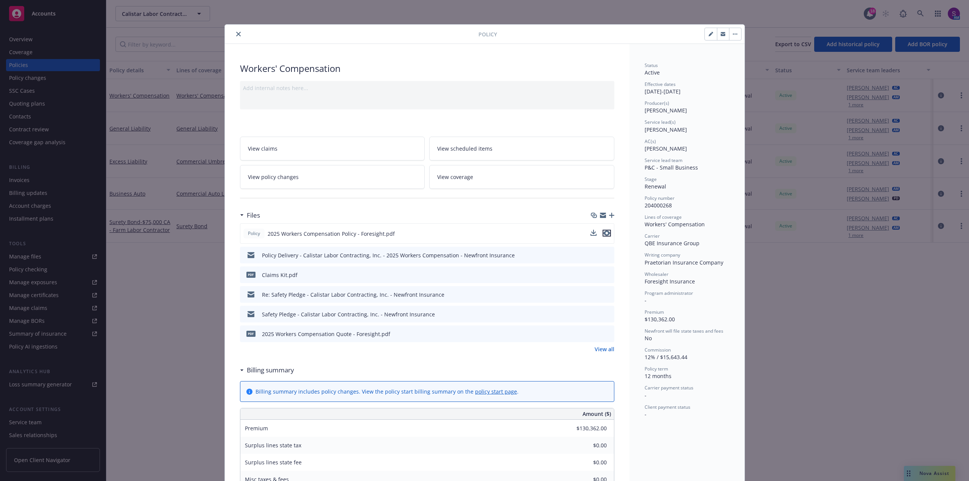
click at [604, 230] on icon "preview file" at bounding box center [606, 232] width 7 height 5
click at [236, 33] on icon "close" at bounding box center [238, 34] width 5 height 5
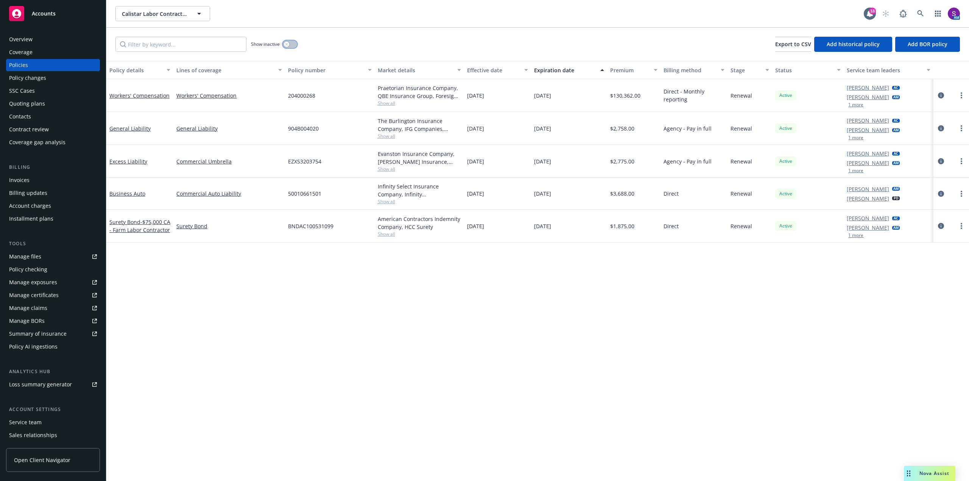
click at [286, 45] on icon "button" at bounding box center [286, 44] width 3 height 3
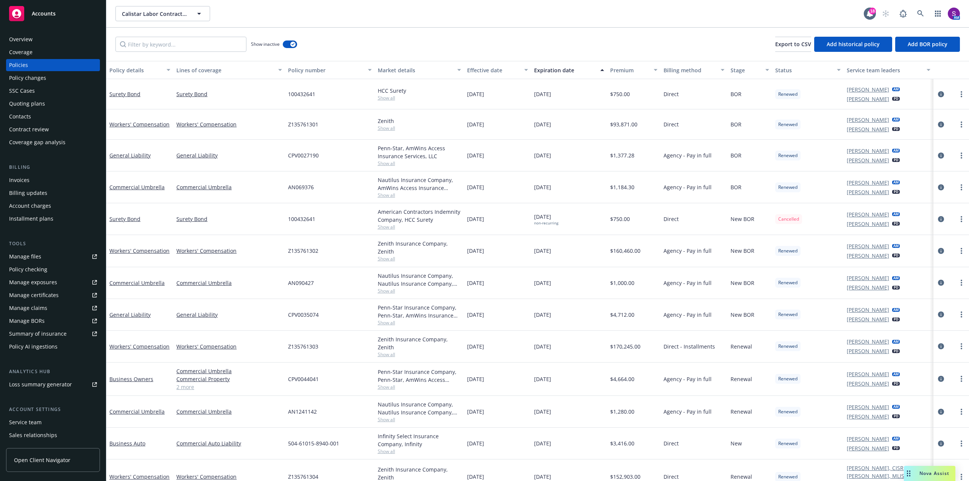
click at [43, 45] on div "Overview" at bounding box center [53, 39] width 88 height 12
